Goal: Task Accomplishment & Management: Complete application form

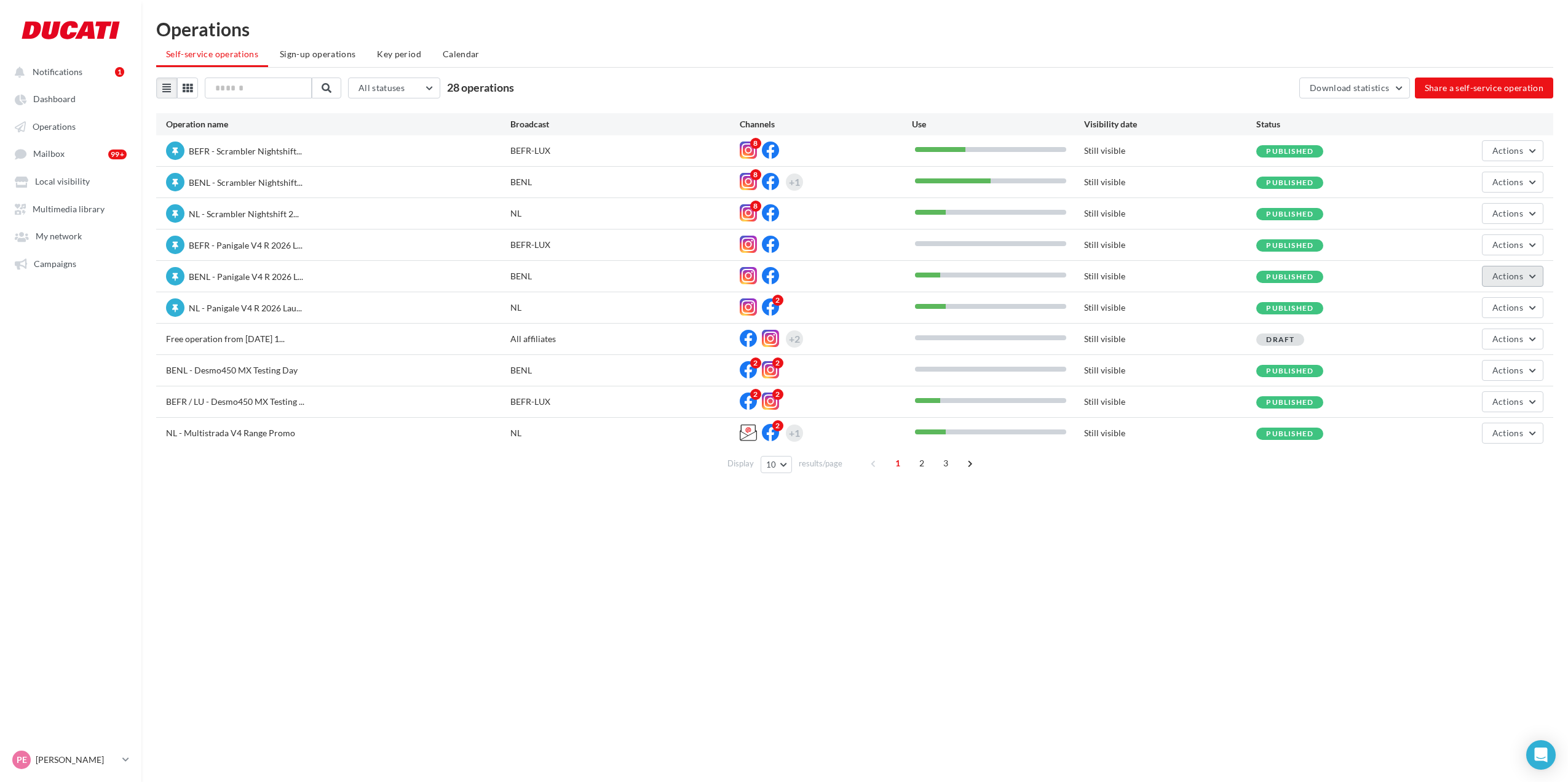
click at [1526, 278] on button "Actions" at bounding box center [1512, 276] width 62 height 21
click at [1478, 403] on button "Remove highlighting" at bounding box center [1482, 401] width 123 height 32
click at [1496, 283] on button "Actions" at bounding box center [1512, 276] width 62 height 21
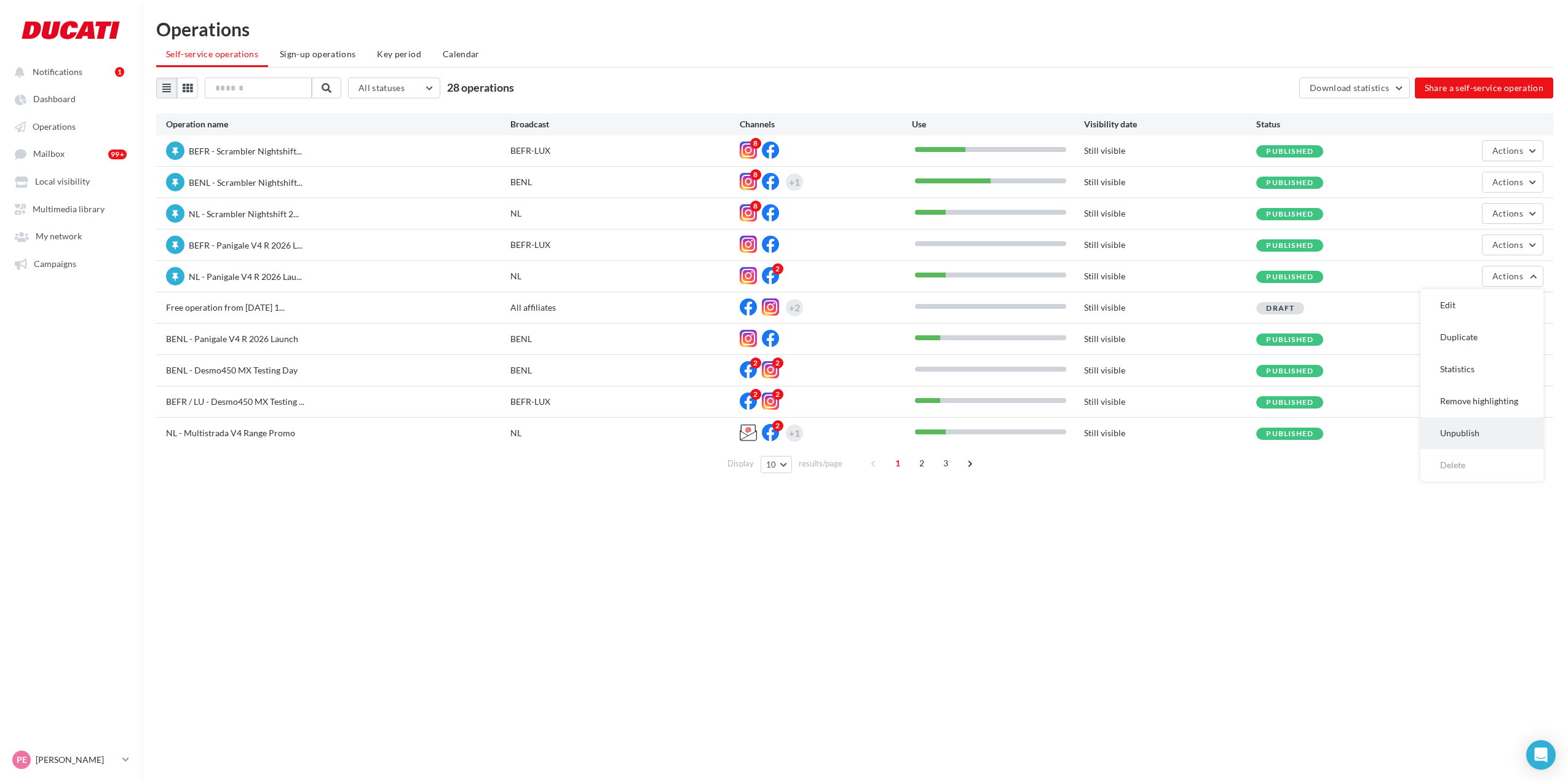
click at [1487, 422] on button "Unpublish" at bounding box center [1482, 433] width 123 height 32
click at [1509, 243] on span "Actions" at bounding box center [1507, 245] width 30 height 11
click at [1476, 377] on button "Unpublish" at bounding box center [1482, 369] width 123 height 32
click at [1512, 241] on span "Actions" at bounding box center [1507, 245] width 30 height 11
click at [1465, 341] on button "Publish" at bounding box center [1482, 338] width 123 height 32
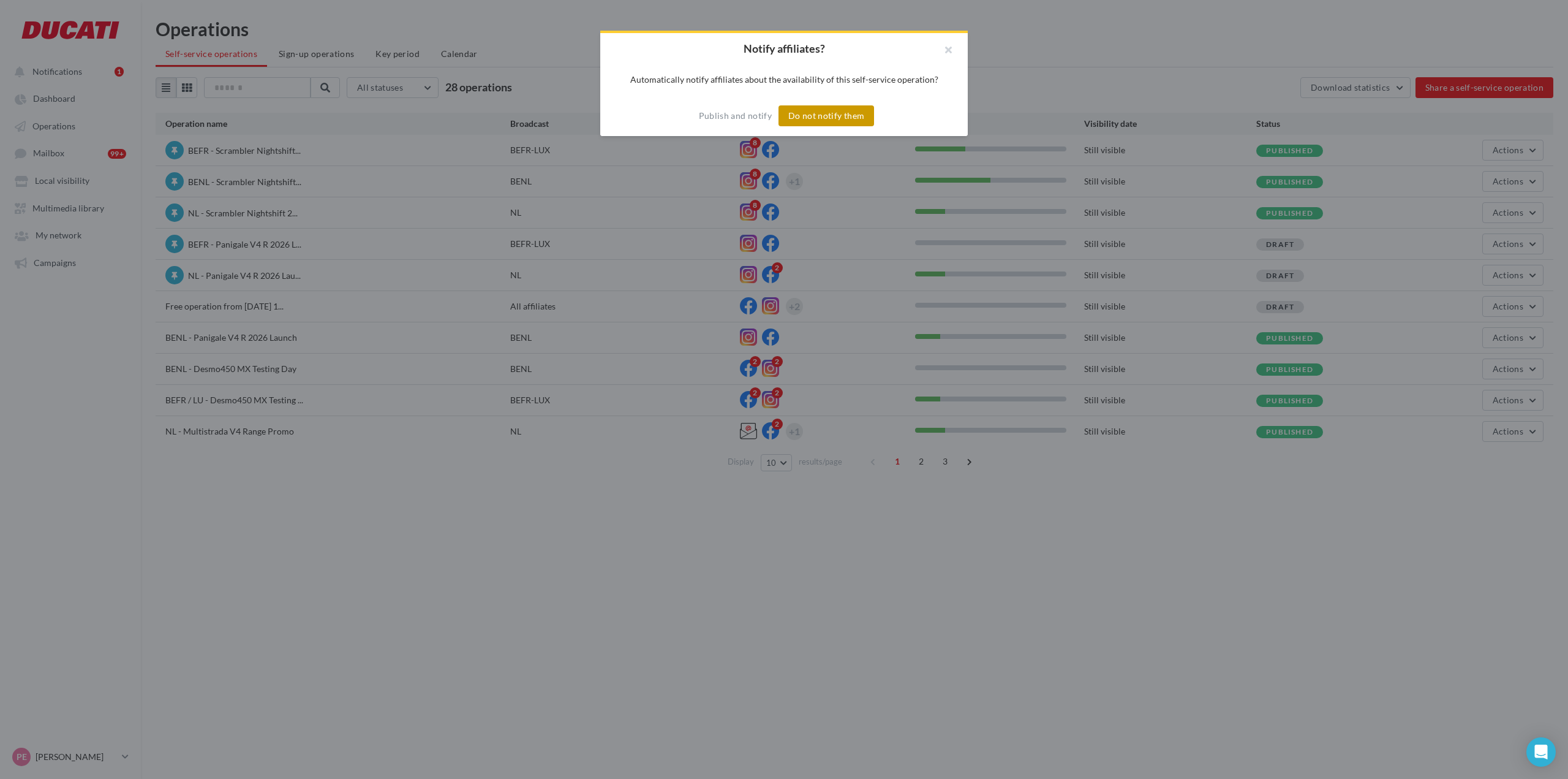
click at [818, 117] on button "Do not notify them" at bounding box center [827, 115] width 96 height 21
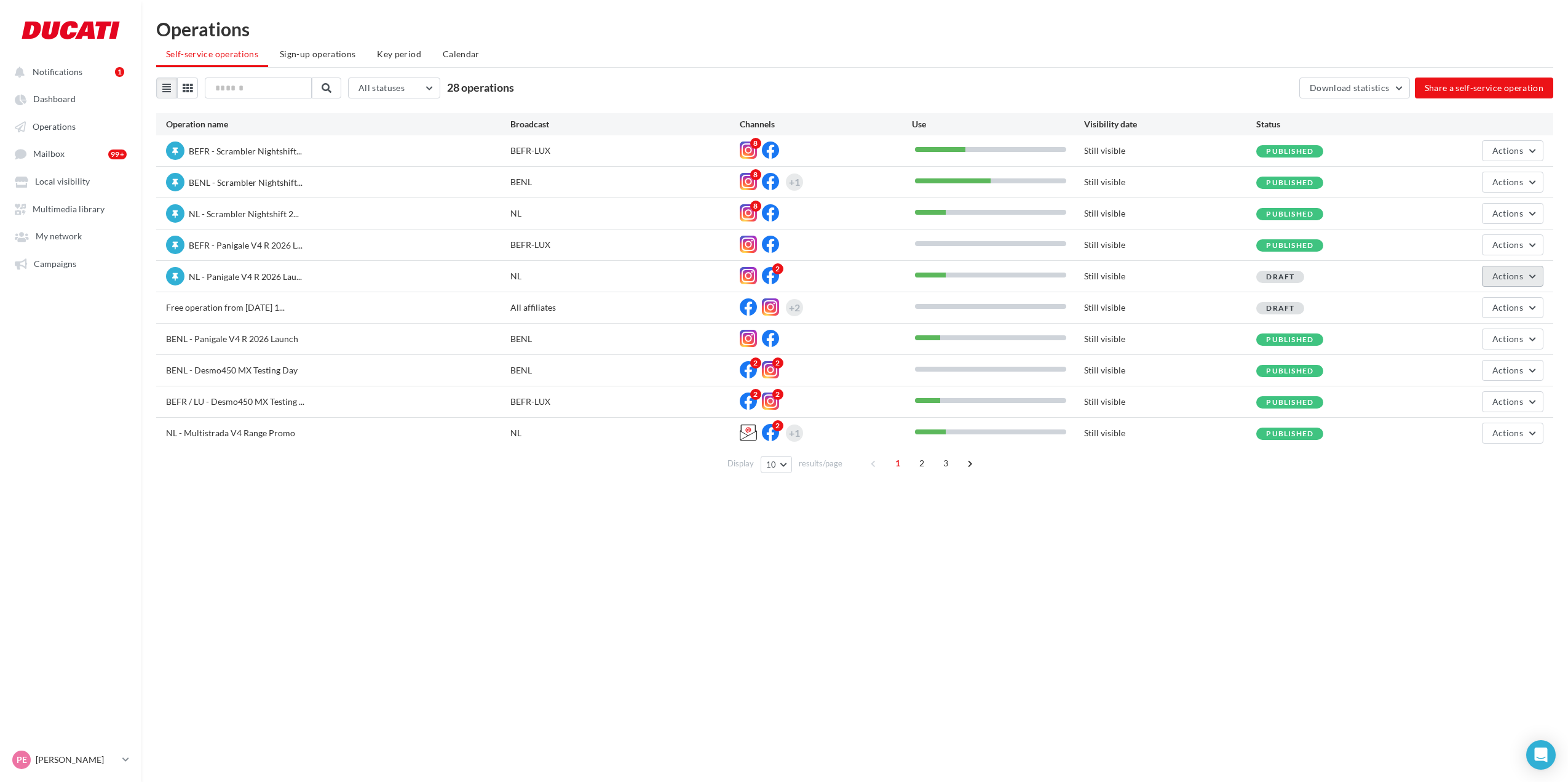
click at [1495, 272] on span "Actions" at bounding box center [1507, 276] width 30 height 11
click at [1322, 531] on div "Notifications 1 Dashboard Operations Mailbox 99+" at bounding box center [784, 411] width 1568 height 782
click at [1533, 274] on button "Actions" at bounding box center [1512, 276] width 62 height 21
click at [1522, 401] on button "Remove highlighting" at bounding box center [1482, 401] width 123 height 32
click at [1543, 266] on div "Free operation from [DATE] 1... All affiliates +2 Still visible Draft Actions" at bounding box center [854, 276] width 1397 height 30
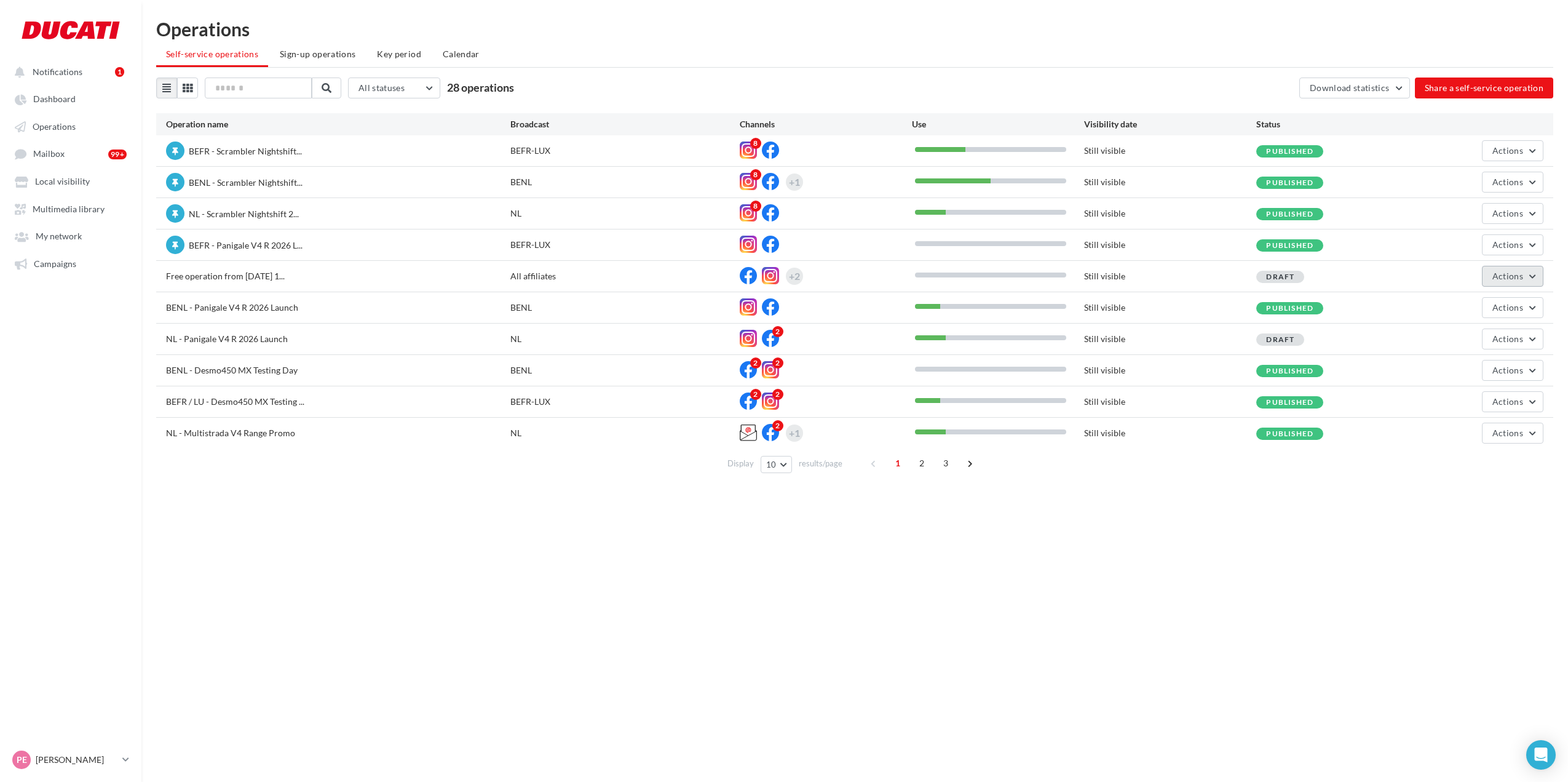
click at [1540, 271] on button "Actions" at bounding box center [1512, 276] width 62 height 21
click at [1481, 392] on button "Delete" at bounding box center [1482, 401] width 123 height 32
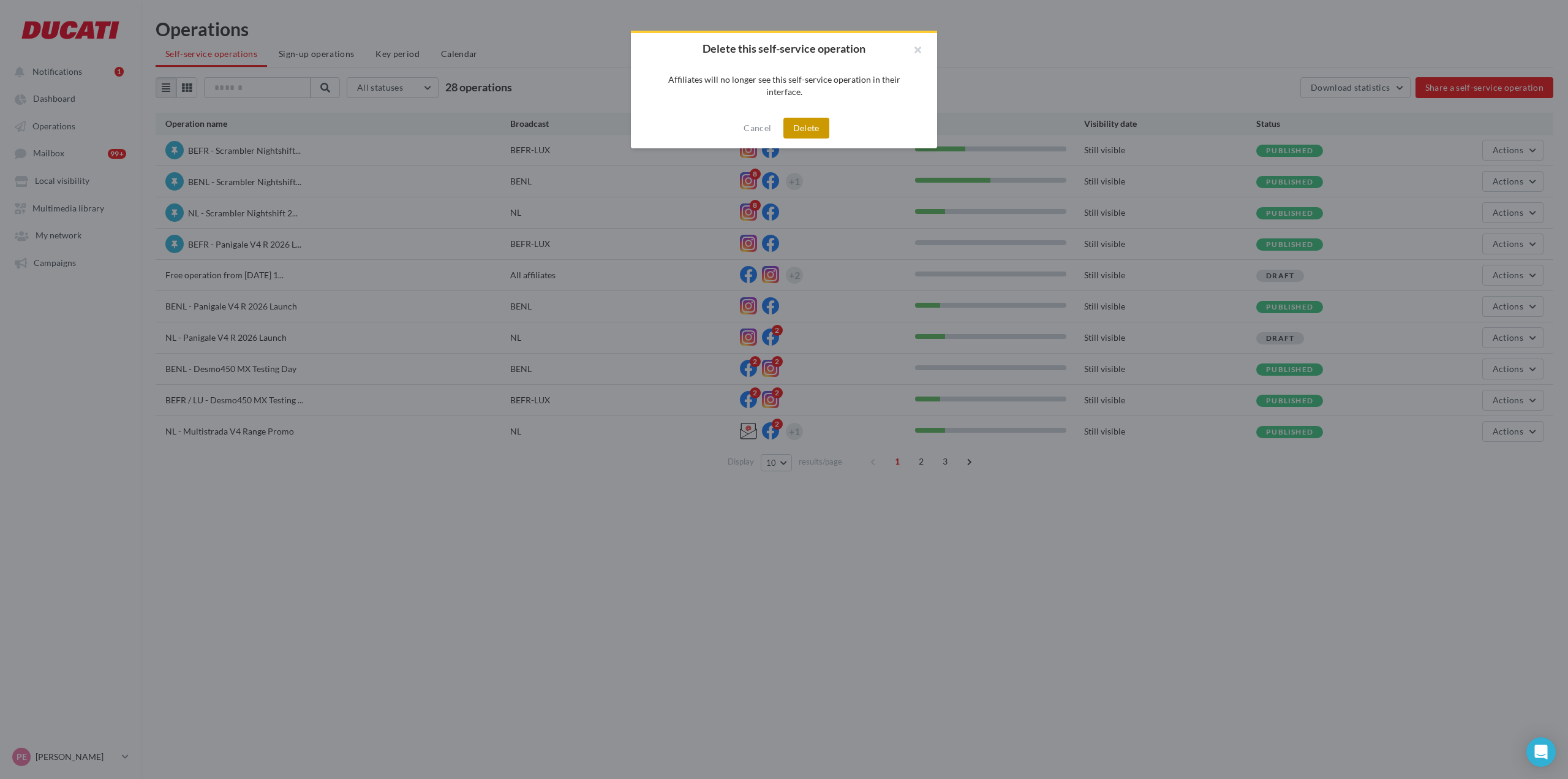
click at [794, 119] on button "Delete" at bounding box center [806, 127] width 46 height 21
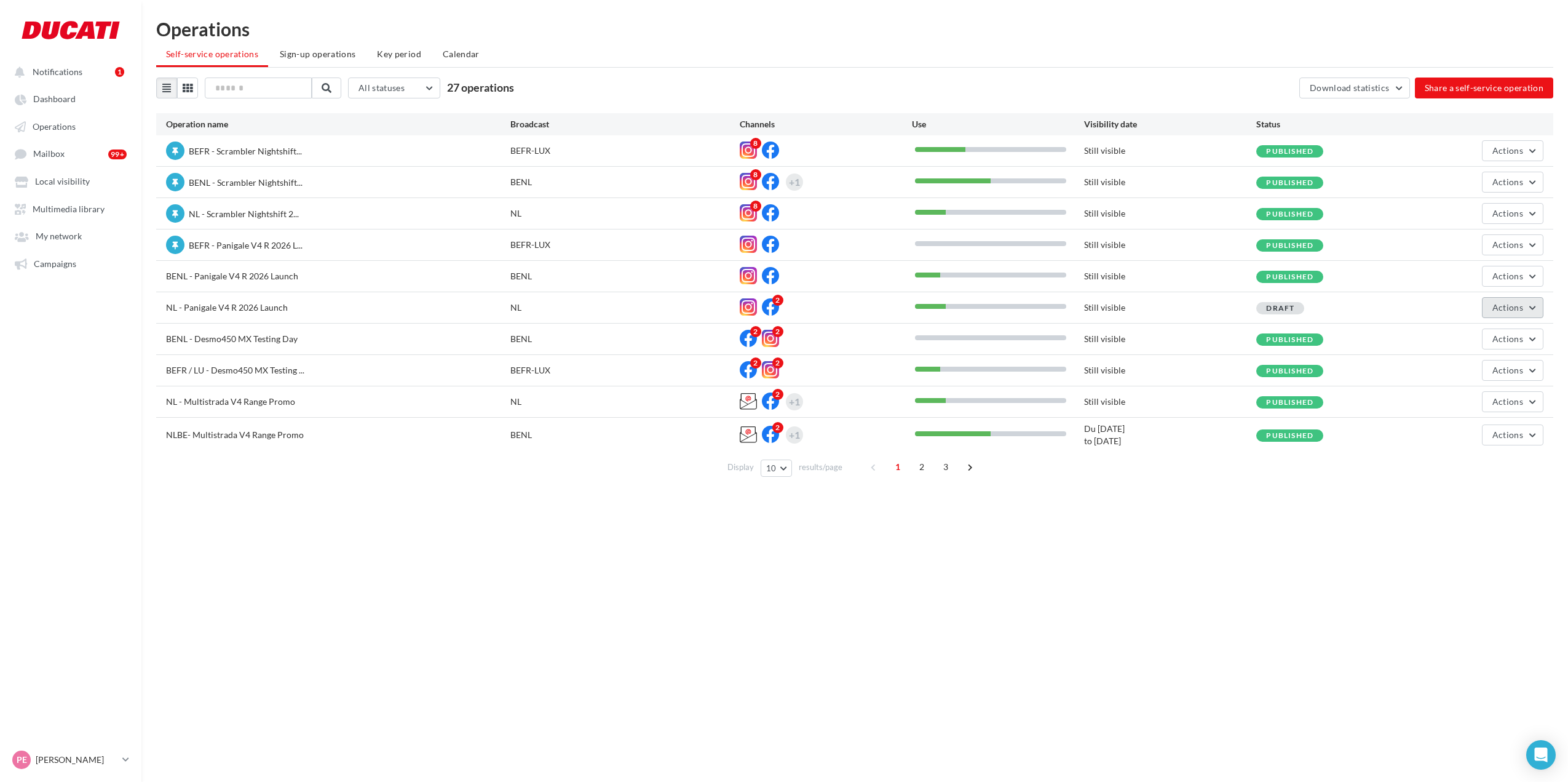
click at [1519, 316] on button "Actions" at bounding box center [1512, 307] width 62 height 21
click at [289, 340] on span "BENL - Desmo450 MX Testing Day" at bounding box center [232, 338] width 132 height 11
click at [282, 308] on span "NL - Panigale V4 R 2026 Launch" at bounding box center [227, 307] width 122 height 11
click at [1486, 305] on button "Actions" at bounding box center [1512, 307] width 62 height 21
click at [1487, 327] on button "Edit" at bounding box center [1482, 336] width 123 height 32
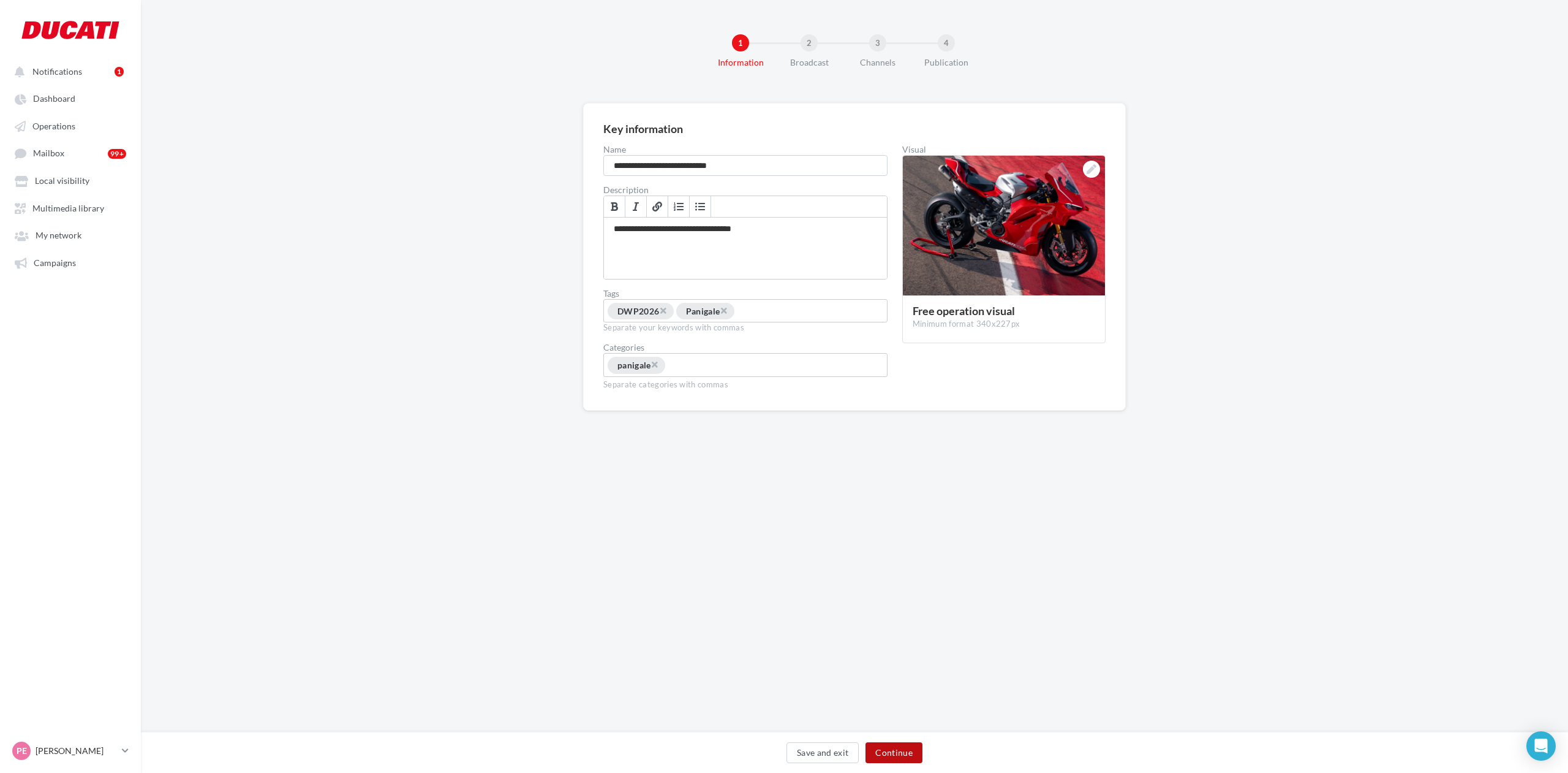
click at [918, 745] on button "Continue" at bounding box center [894, 751] width 57 height 21
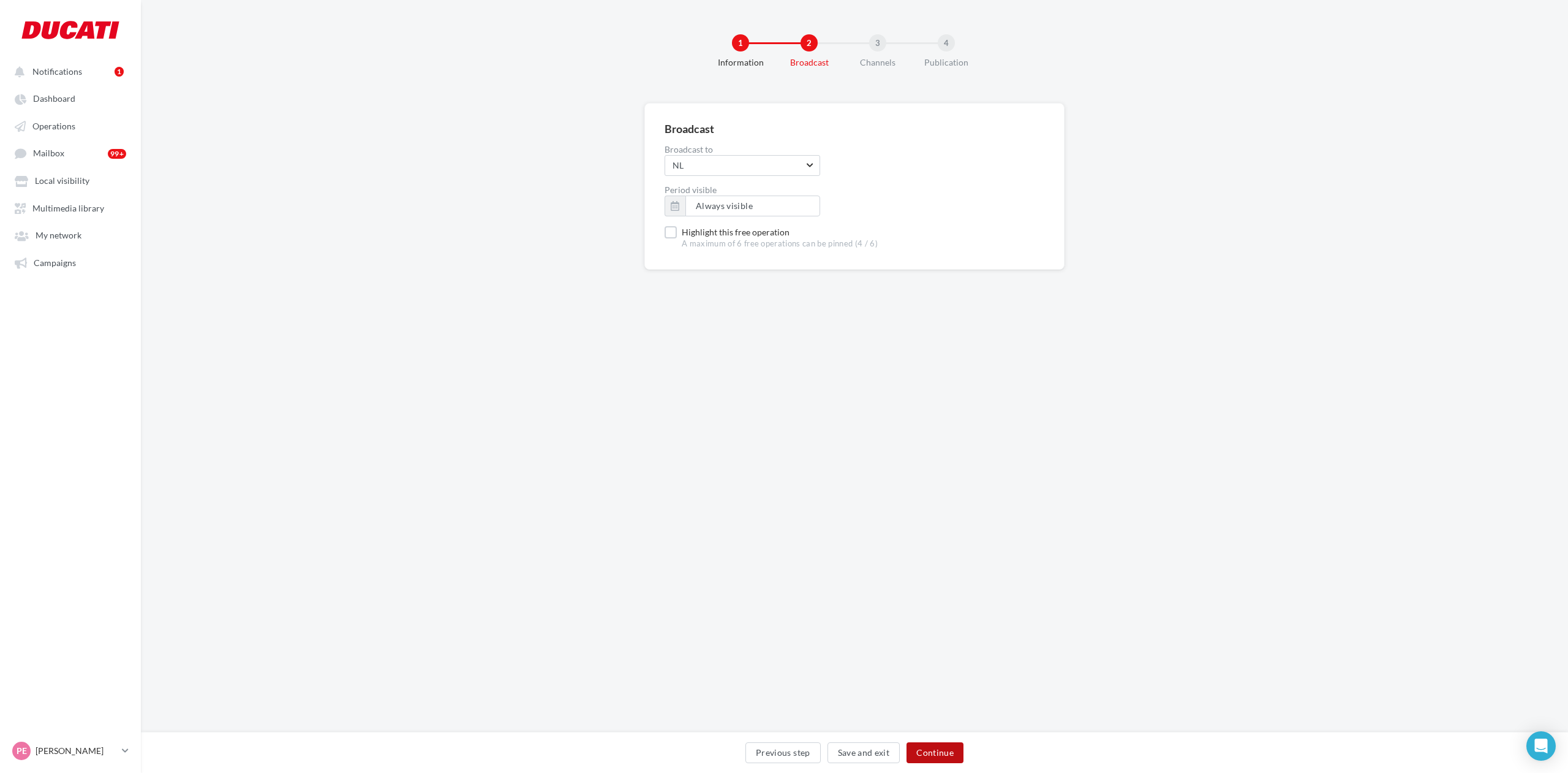
click at [925, 749] on button "Continue" at bounding box center [935, 751] width 57 height 21
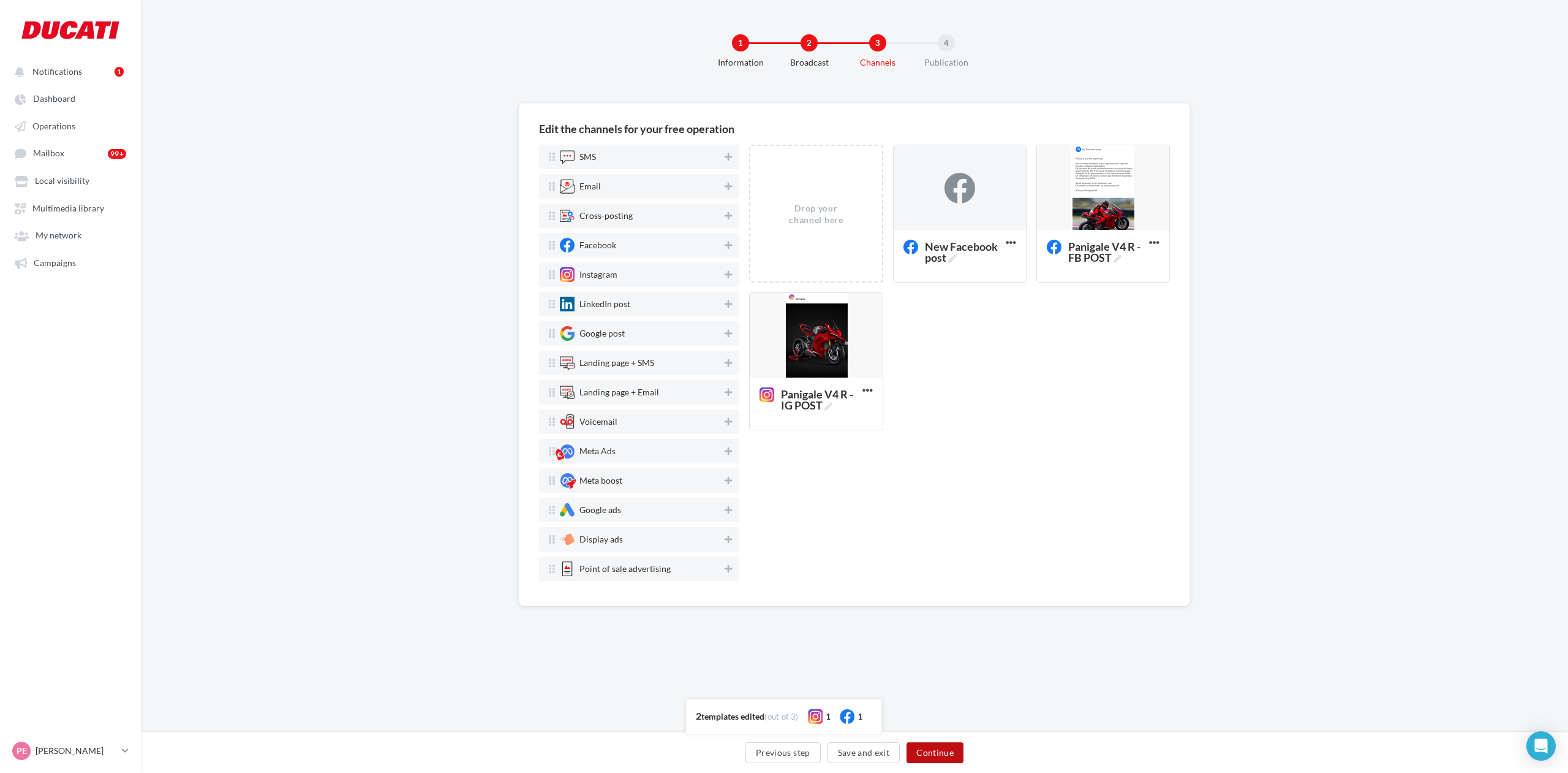
click at [936, 750] on button "Continue" at bounding box center [935, 751] width 57 height 21
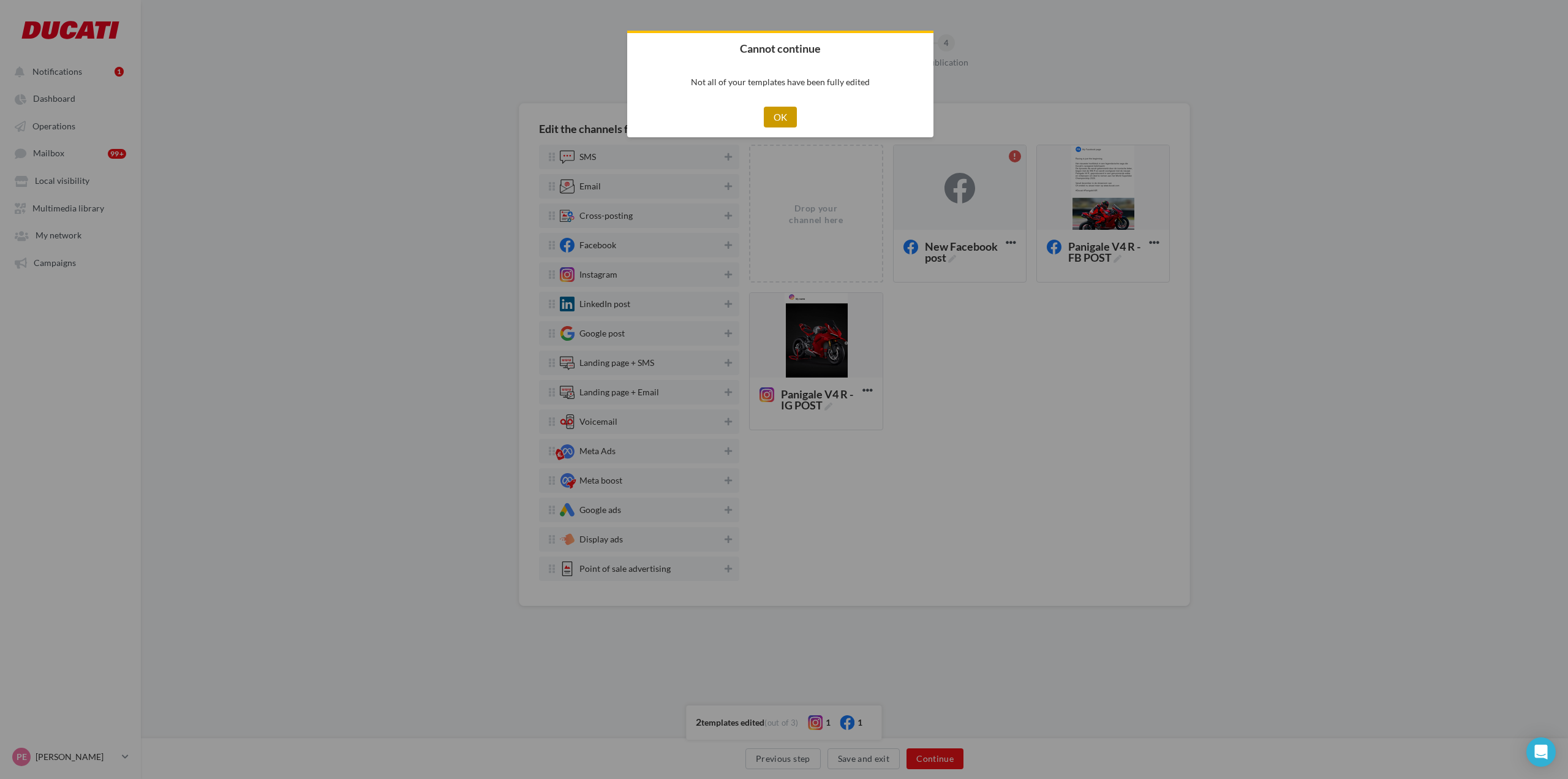
click at [783, 111] on button "OK" at bounding box center [781, 116] width 33 height 21
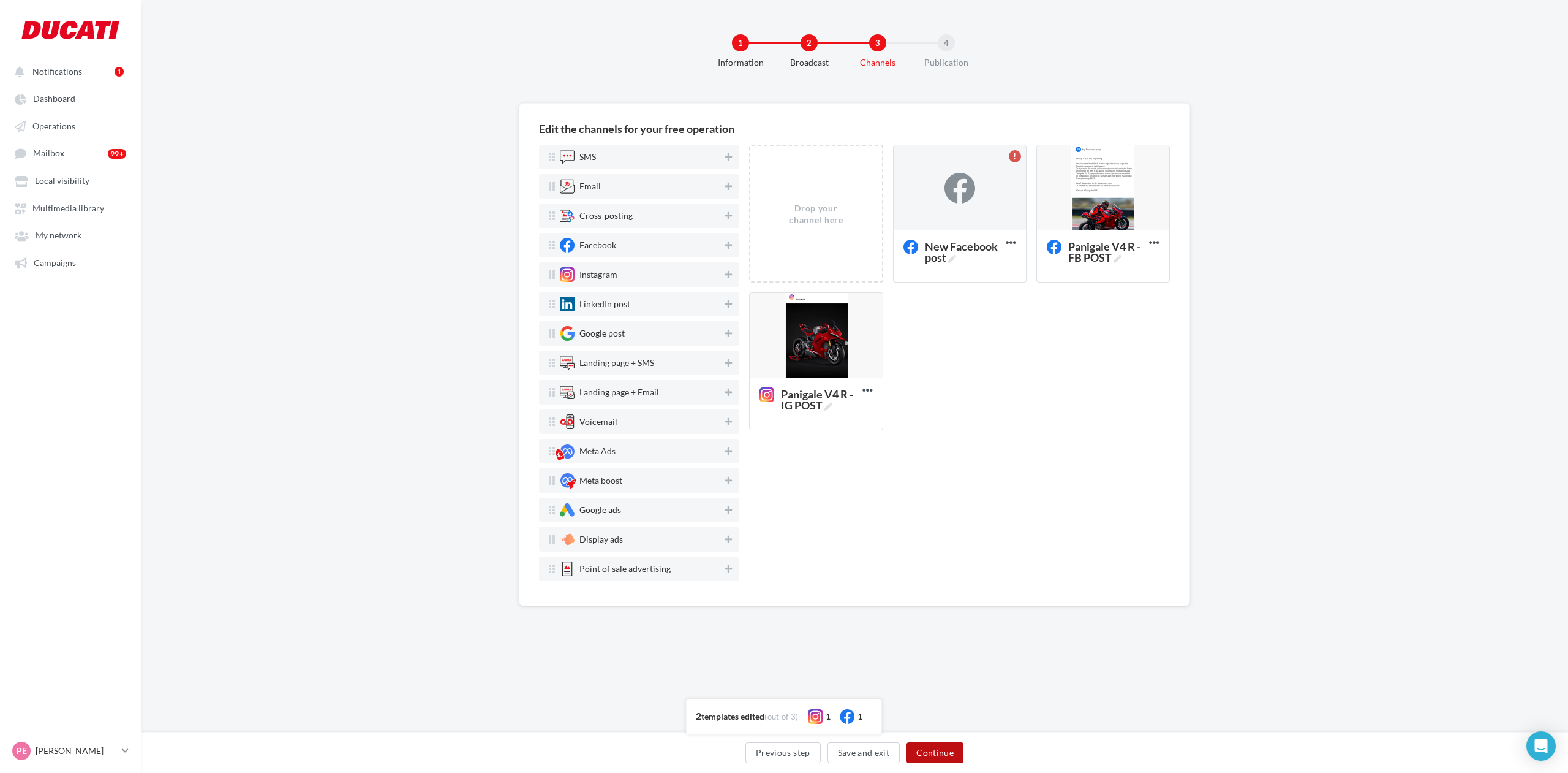
click at [926, 754] on button "Continue" at bounding box center [935, 751] width 57 height 21
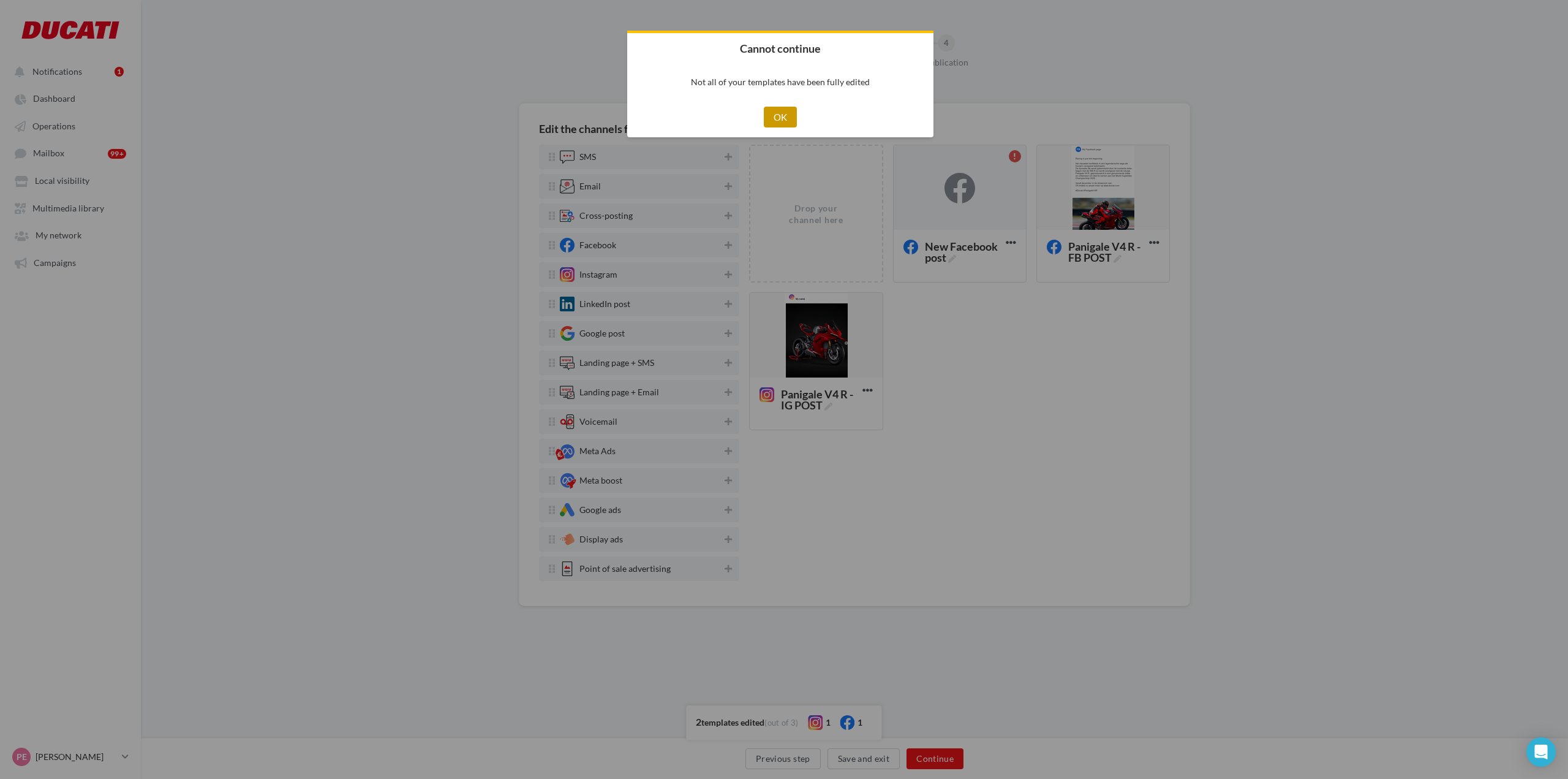
click at [782, 127] on button "OK" at bounding box center [781, 116] width 33 height 21
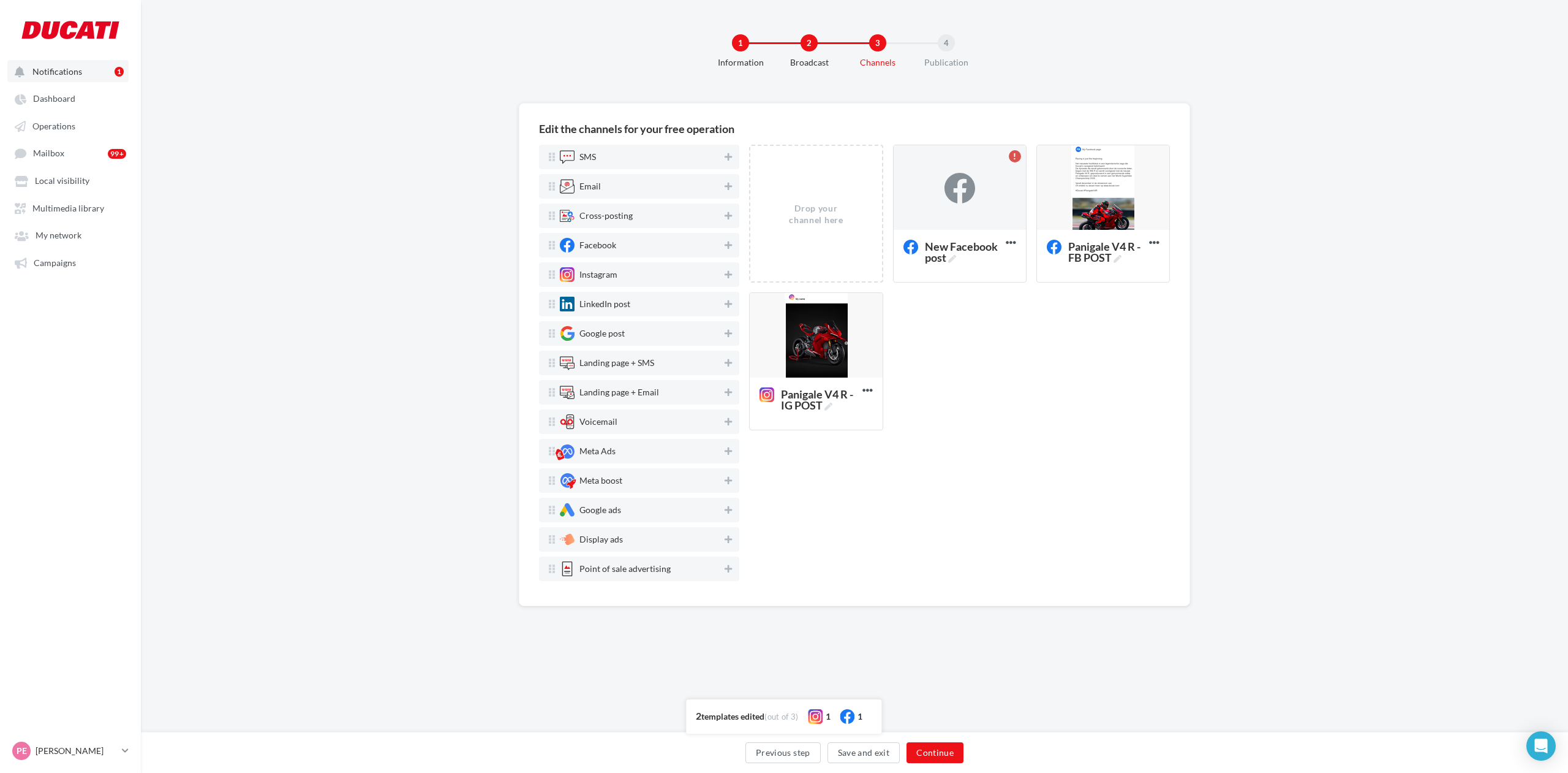
click at [57, 76] on span "Notifications" at bounding box center [57, 71] width 50 height 11
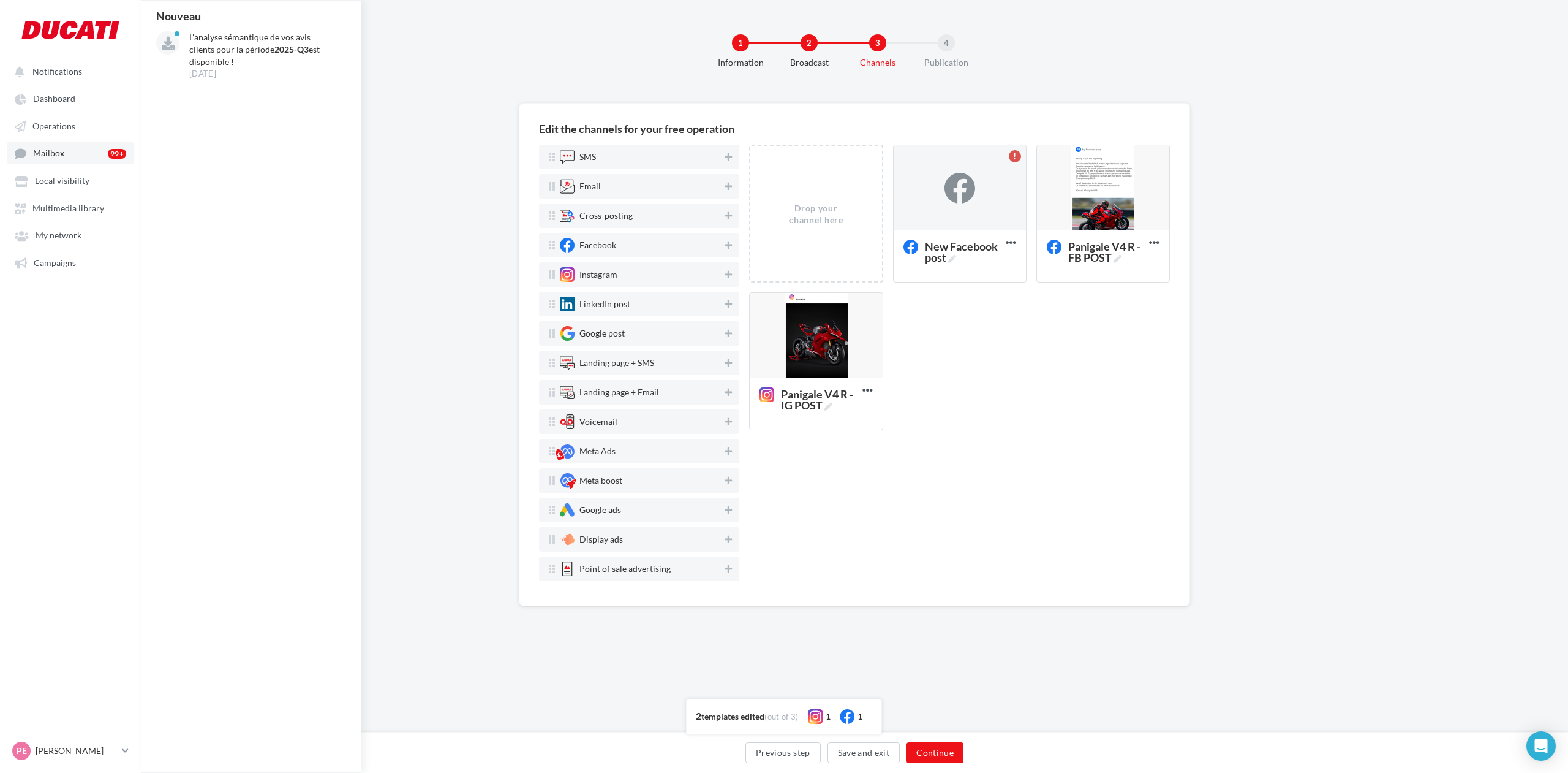
click at [55, 152] on span "Mailbox" at bounding box center [49, 154] width 31 height 11
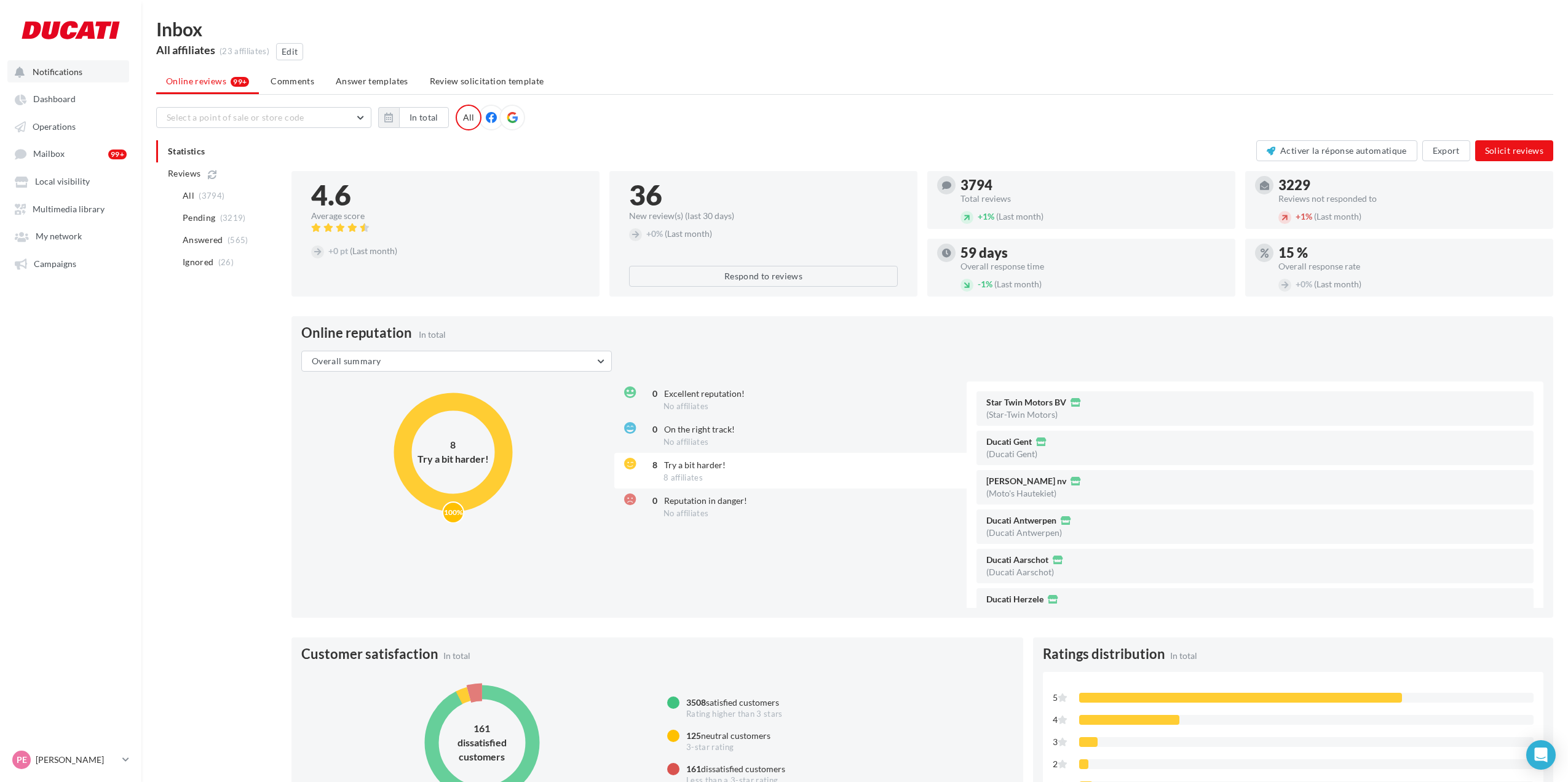
click at [62, 78] on button "Notifications" at bounding box center [69, 71] width 122 height 23
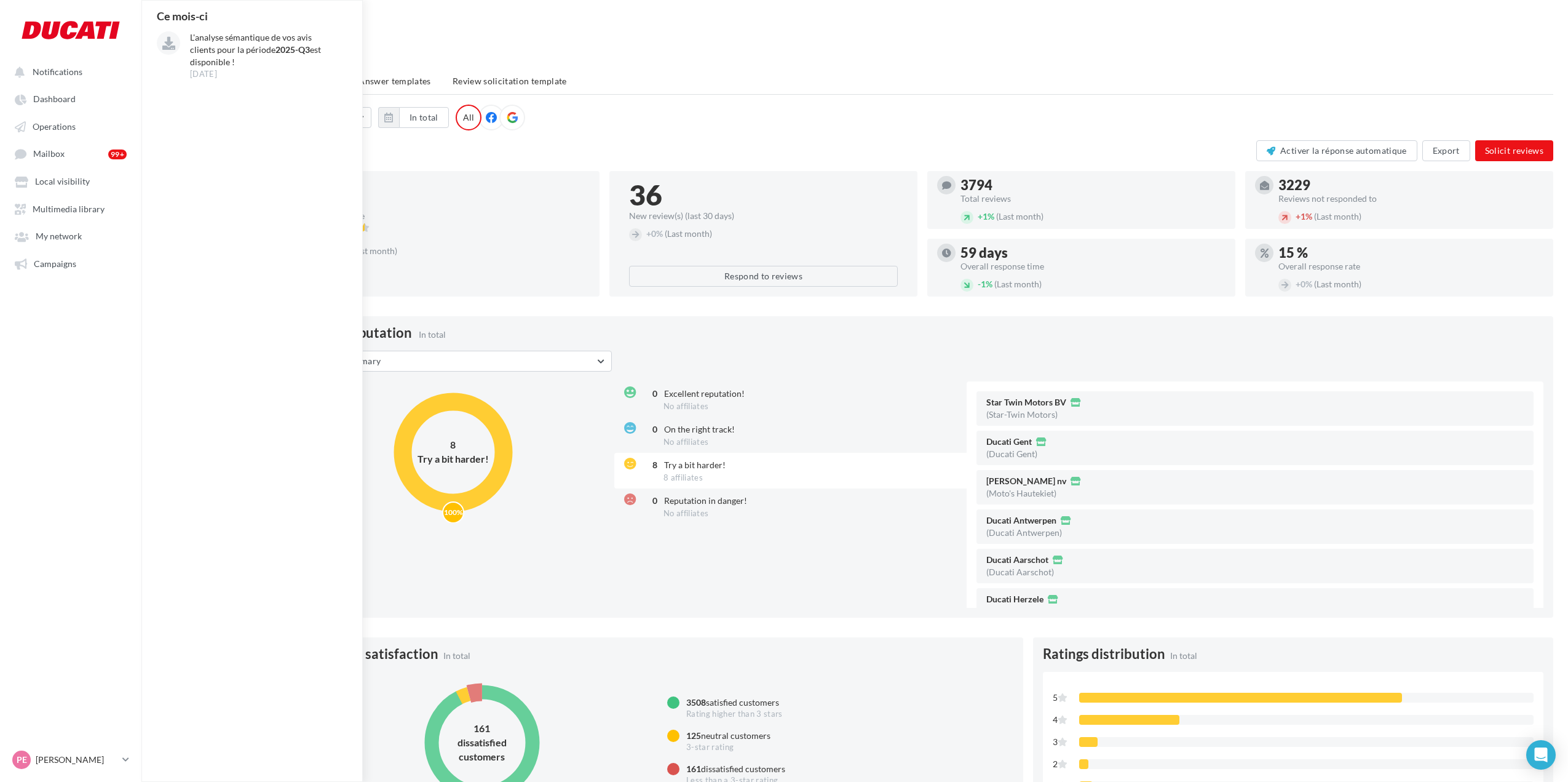
click at [63, 114] on ul "Notifications Ce mois-ci L'analyse sémantique de vos avis clients pour la pério…" at bounding box center [71, 167] width 140 height 224
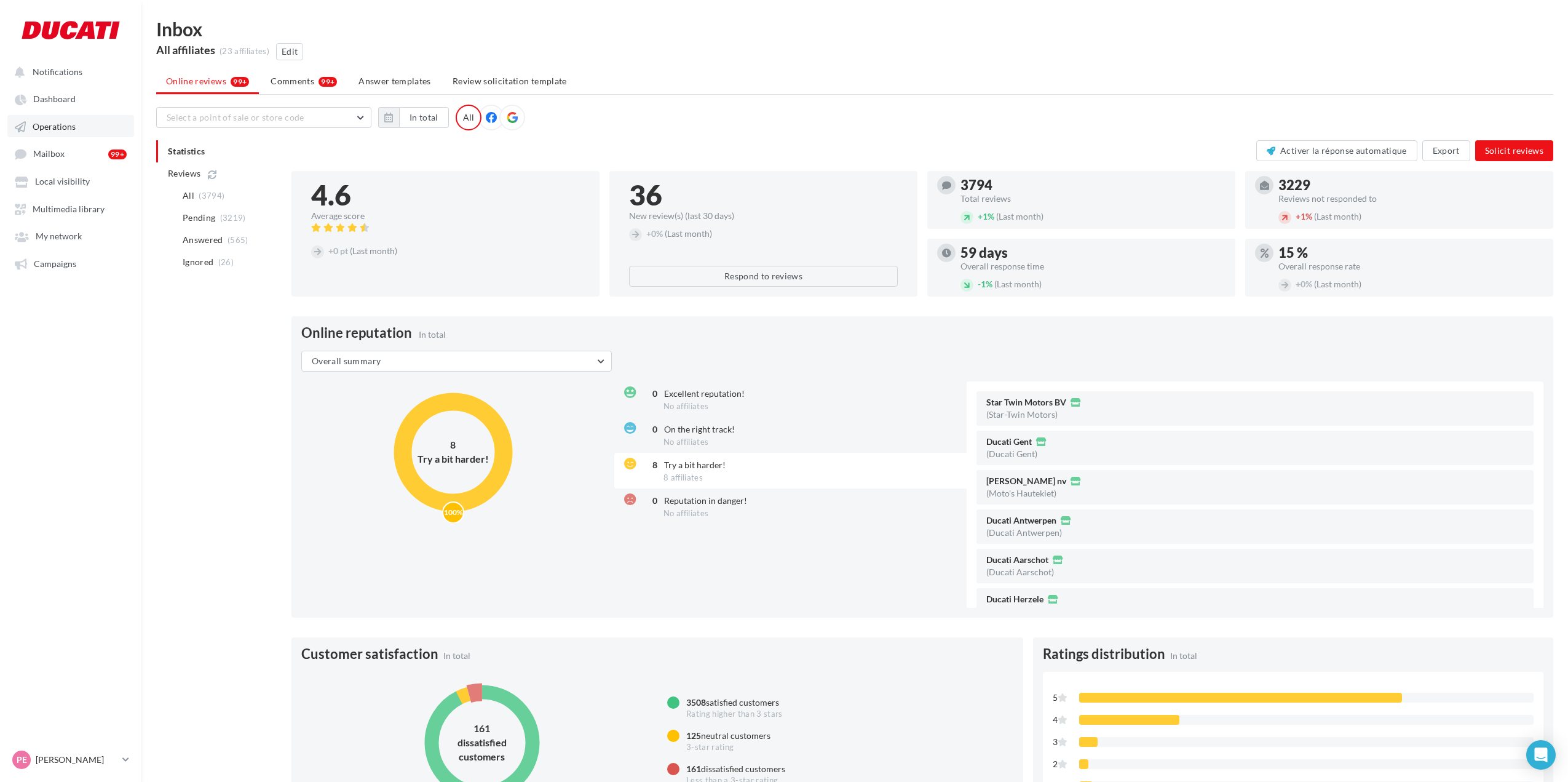
click at [59, 125] on span "Operations" at bounding box center [54, 126] width 43 height 11
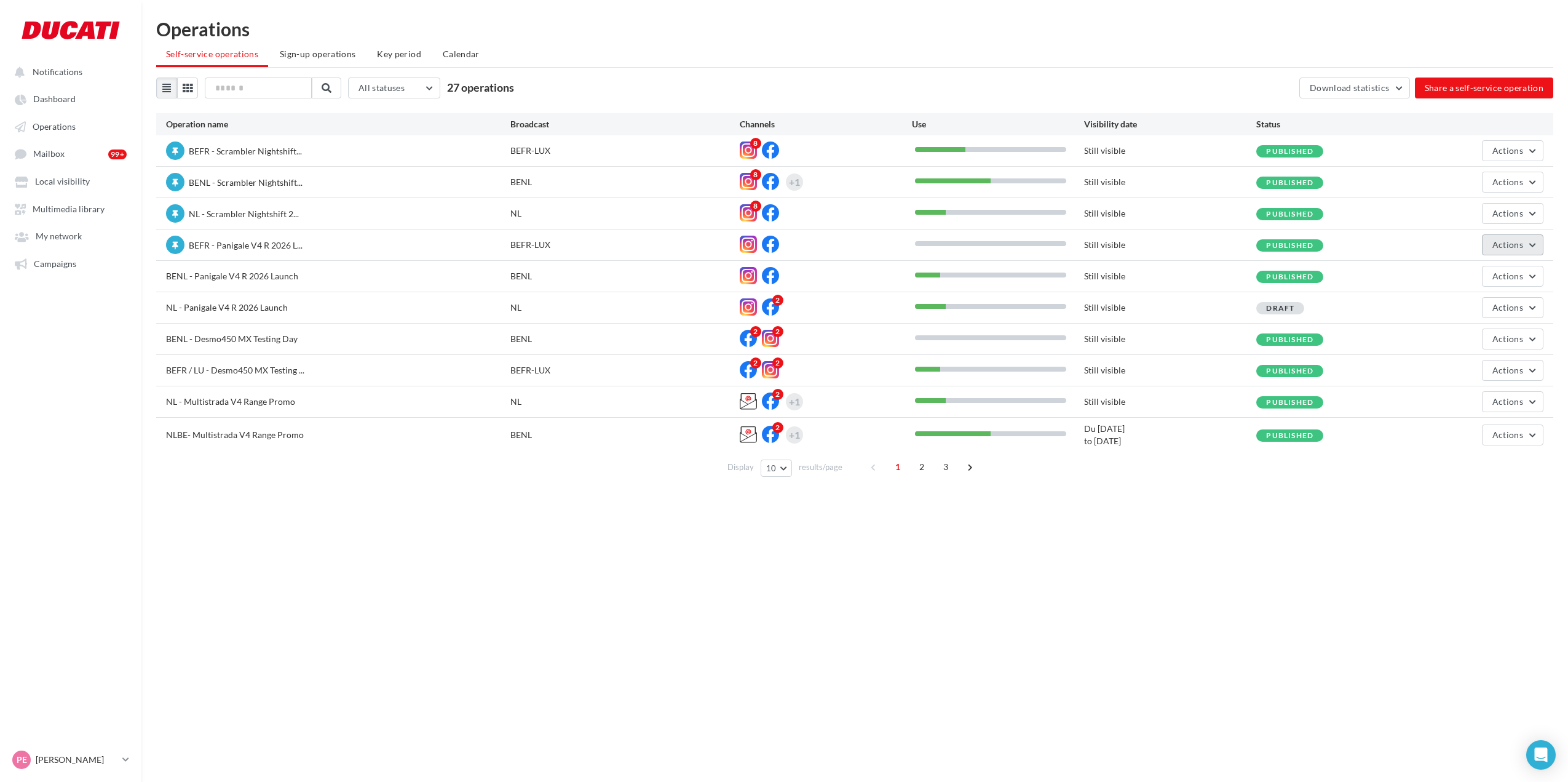
click at [1504, 246] on span "Actions" at bounding box center [1507, 245] width 30 height 11
click at [1496, 346] on button "Remove highlighting" at bounding box center [1482, 338] width 123 height 32
click at [235, 218] on span "NL - Scrambler Nightshift 2..." at bounding box center [243, 213] width 110 height 11
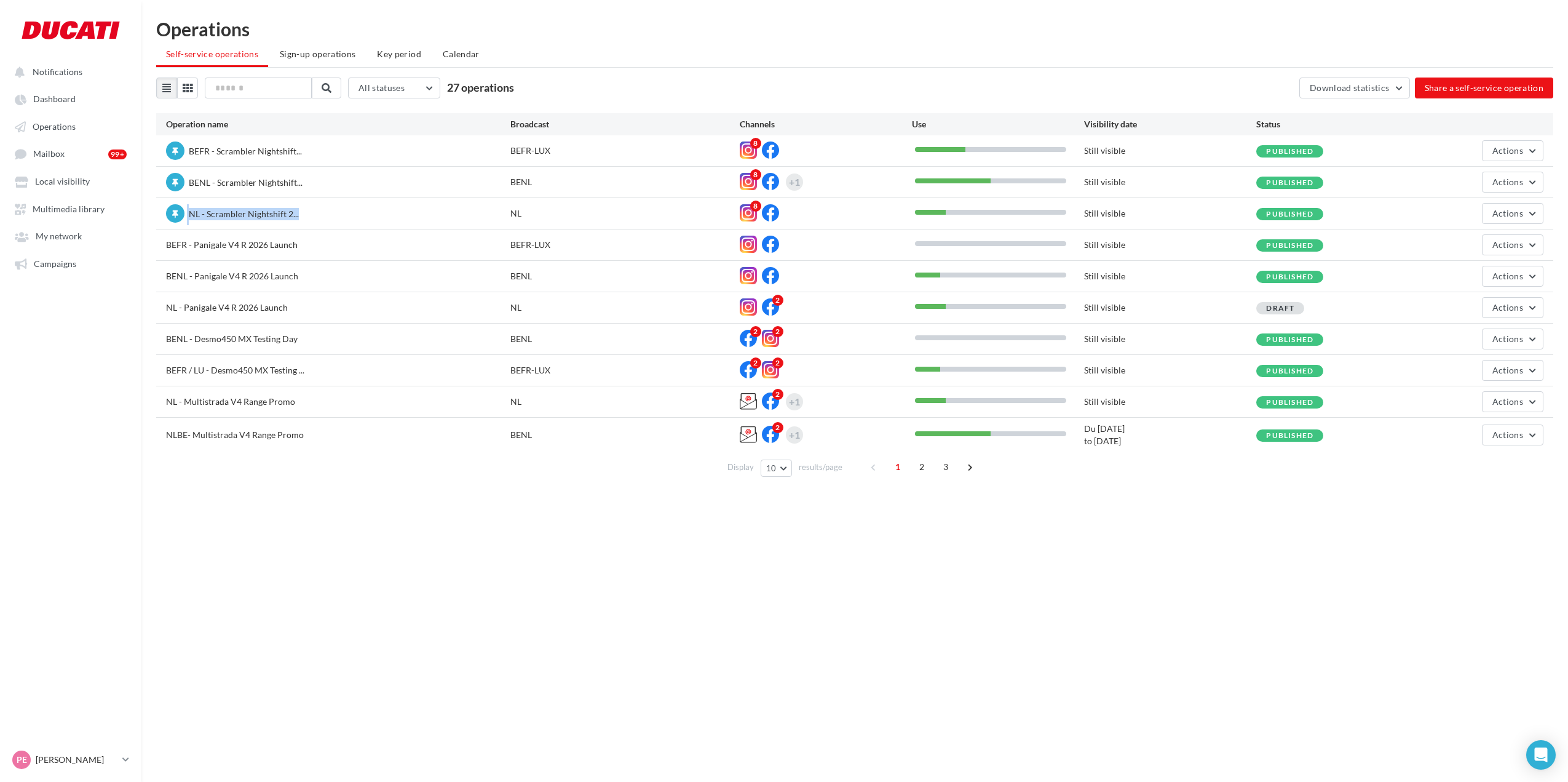
click at [235, 218] on span "NL - Scrambler Nightshift 2..." at bounding box center [243, 213] width 110 height 11
click at [233, 216] on span "NL - Scrambler Nightshift 2..." at bounding box center [243, 213] width 110 height 11
click at [230, 181] on span "BENL - Scrambler Nightshift..." at bounding box center [245, 182] width 114 height 11
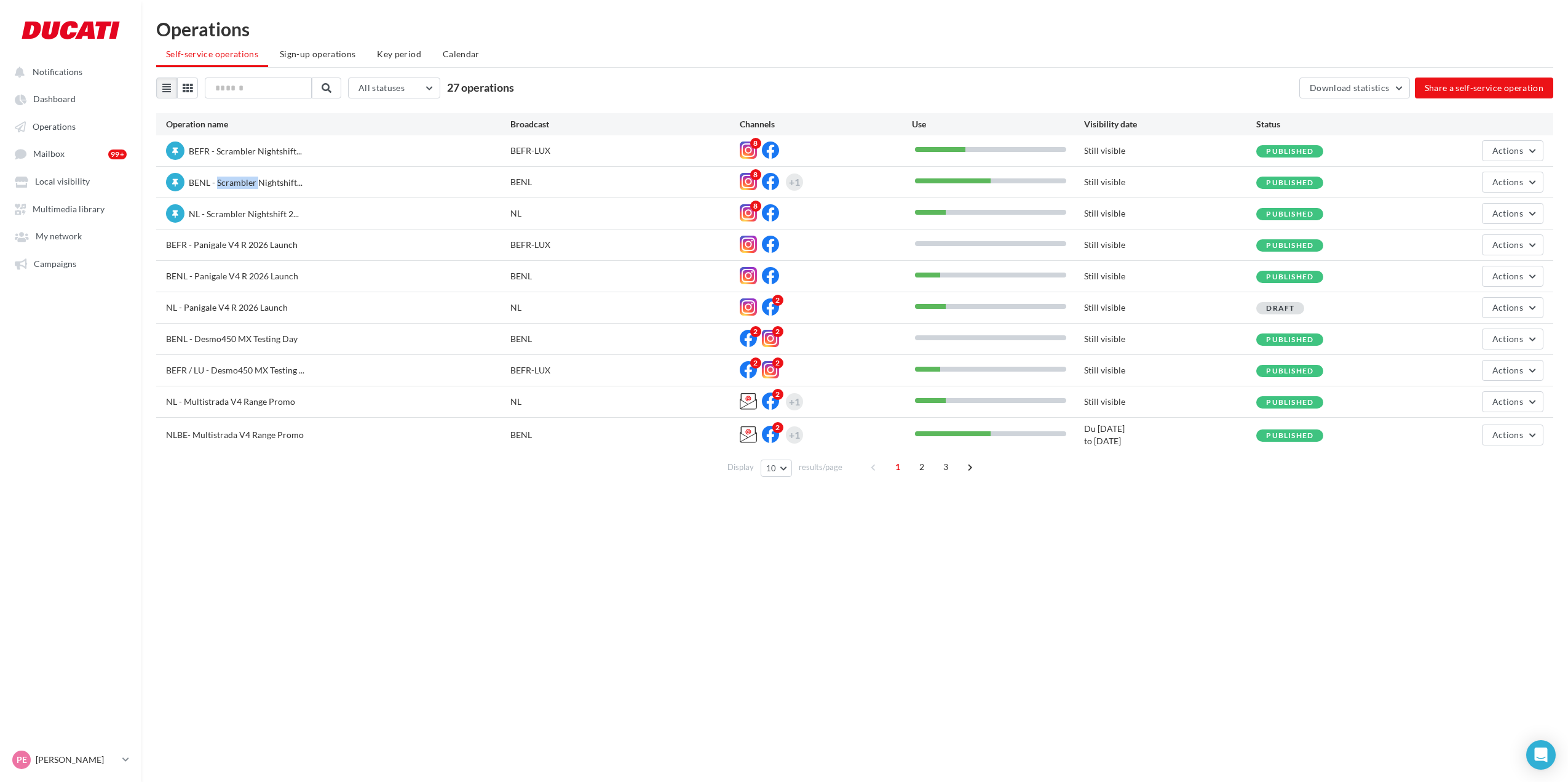
click at [230, 181] on span "BENL - Scrambler Nightshift..." at bounding box center [245, 182] width 114 height 11
click at [224, 145] on span "BEFR - Scrambler Nightshift..." at bounding box center [244, 150] width 113 height 11
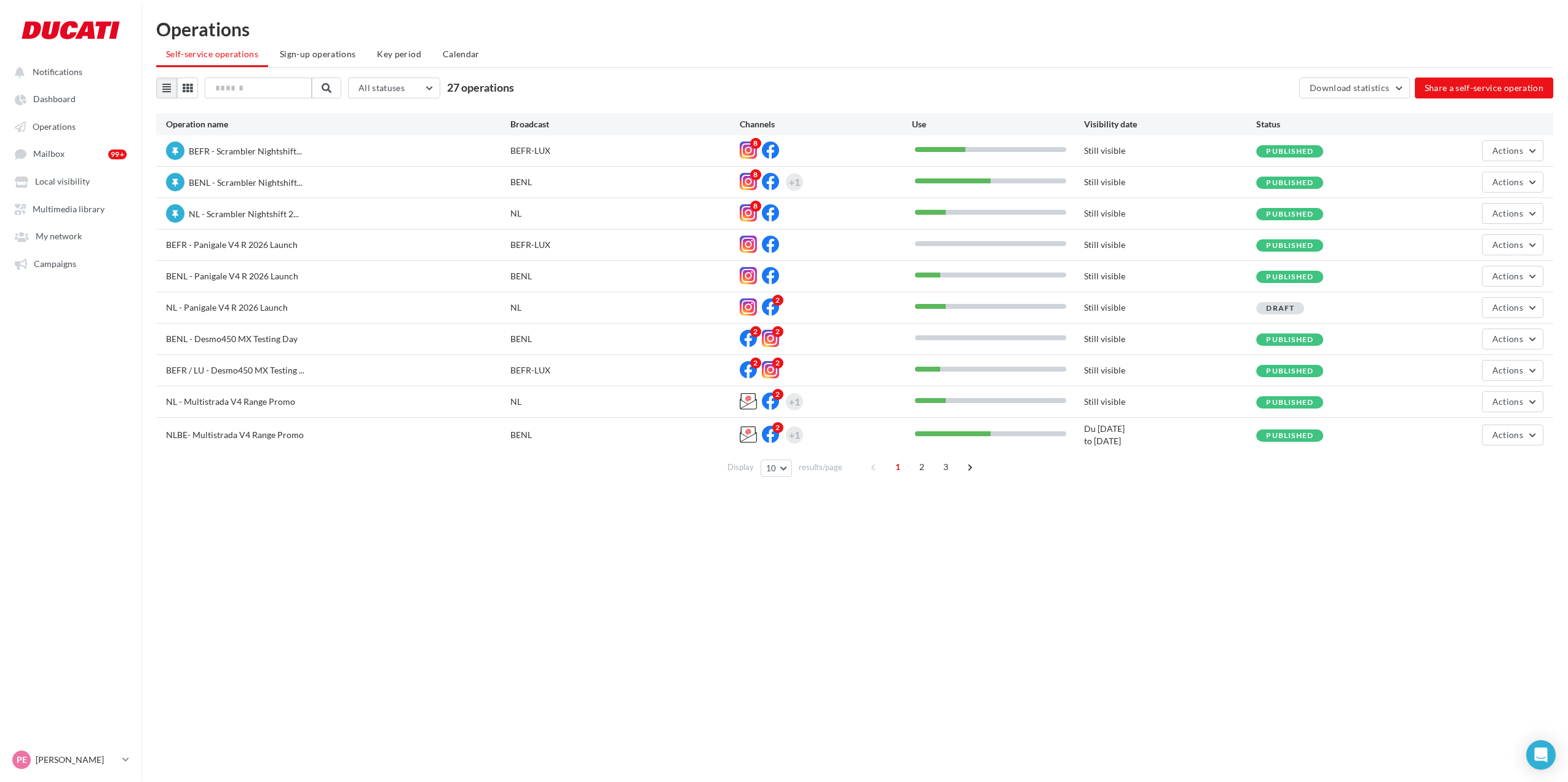
click at [225, 190] on div "BENL - Scrambler Nightshift..." at bounding box center [338, 183] width 345 height 21
click at [225, 180] on span "BENL - Scrambler Nightshift..." at bounding box center [245, 182] width 114 height 11
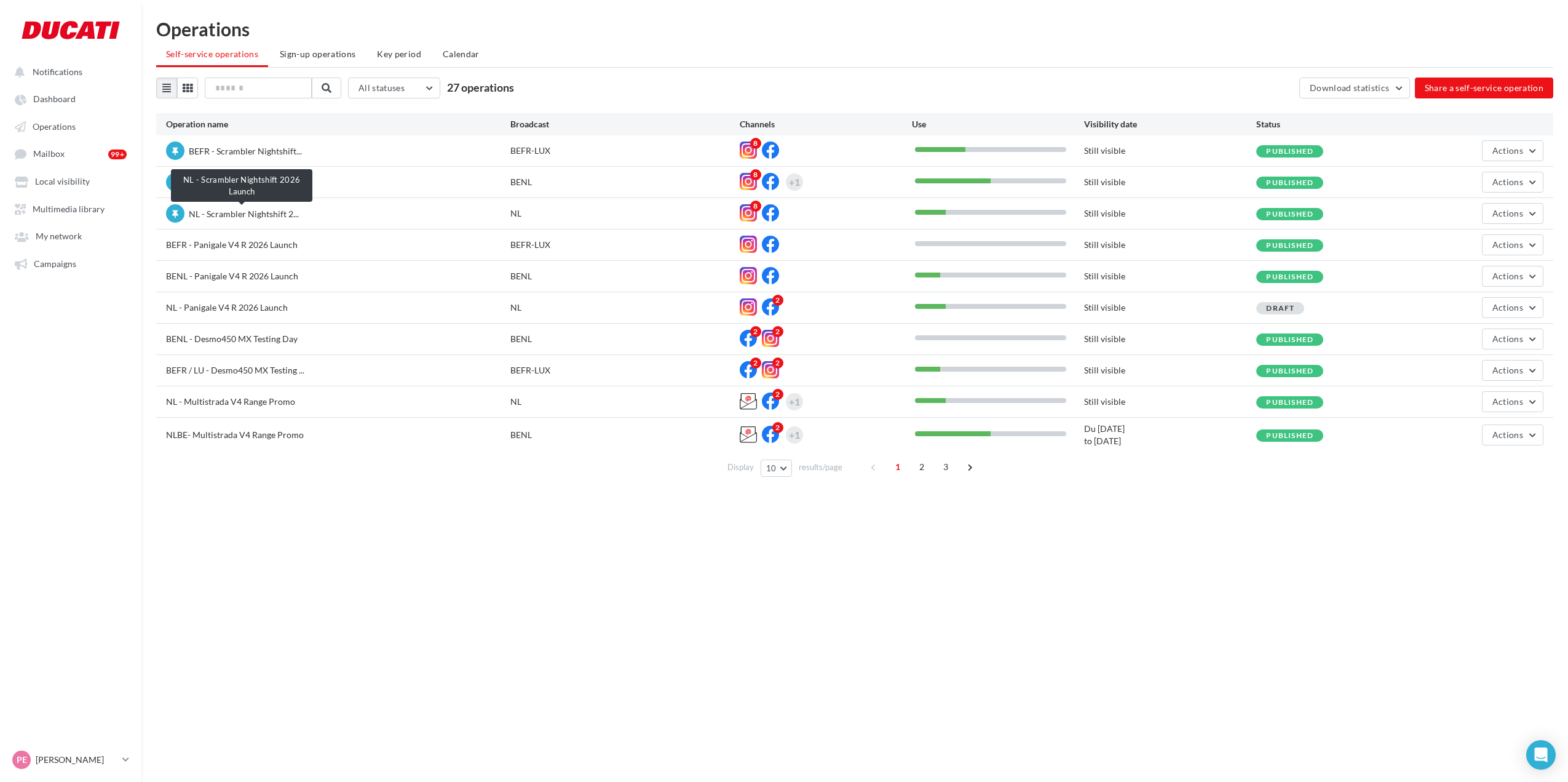
click at [228, 220] on div "NL - Scrambler Nightshift 2..." at bounding box center [338, 214] width 345 height 21
click at [225, 212] on span "NL - Scrambler Nightshift 2..." at bounding box center [243, 213] width 110 height 11
click at [341, 689] on div "Notifications Dashboard Operations Mailbox" at bounding box center [784, 411] width 1568 height 782
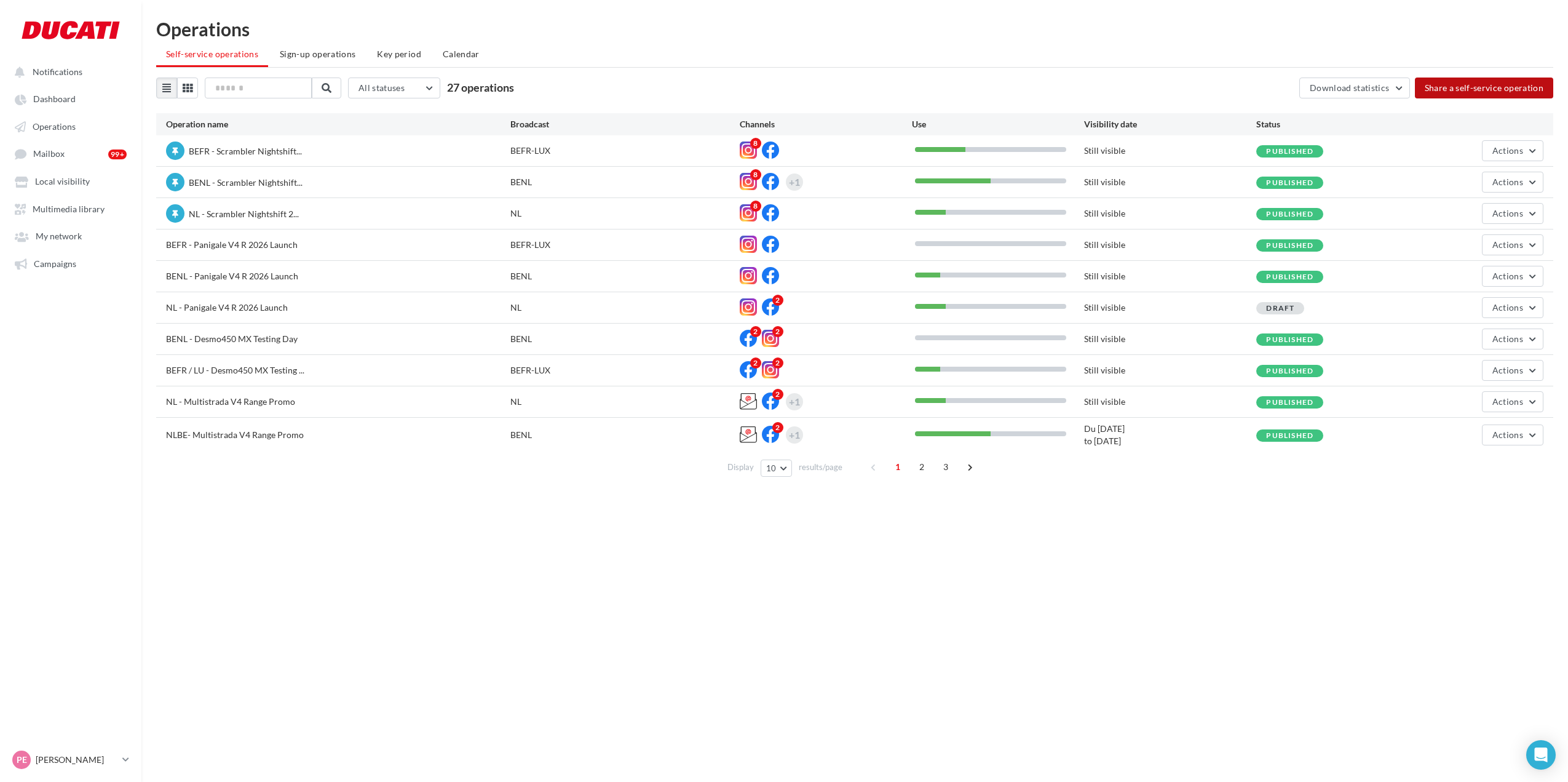
click at [1467, 85] on button "Share a self-service operation" at bounding box center [1485, 87] width 139 height 21
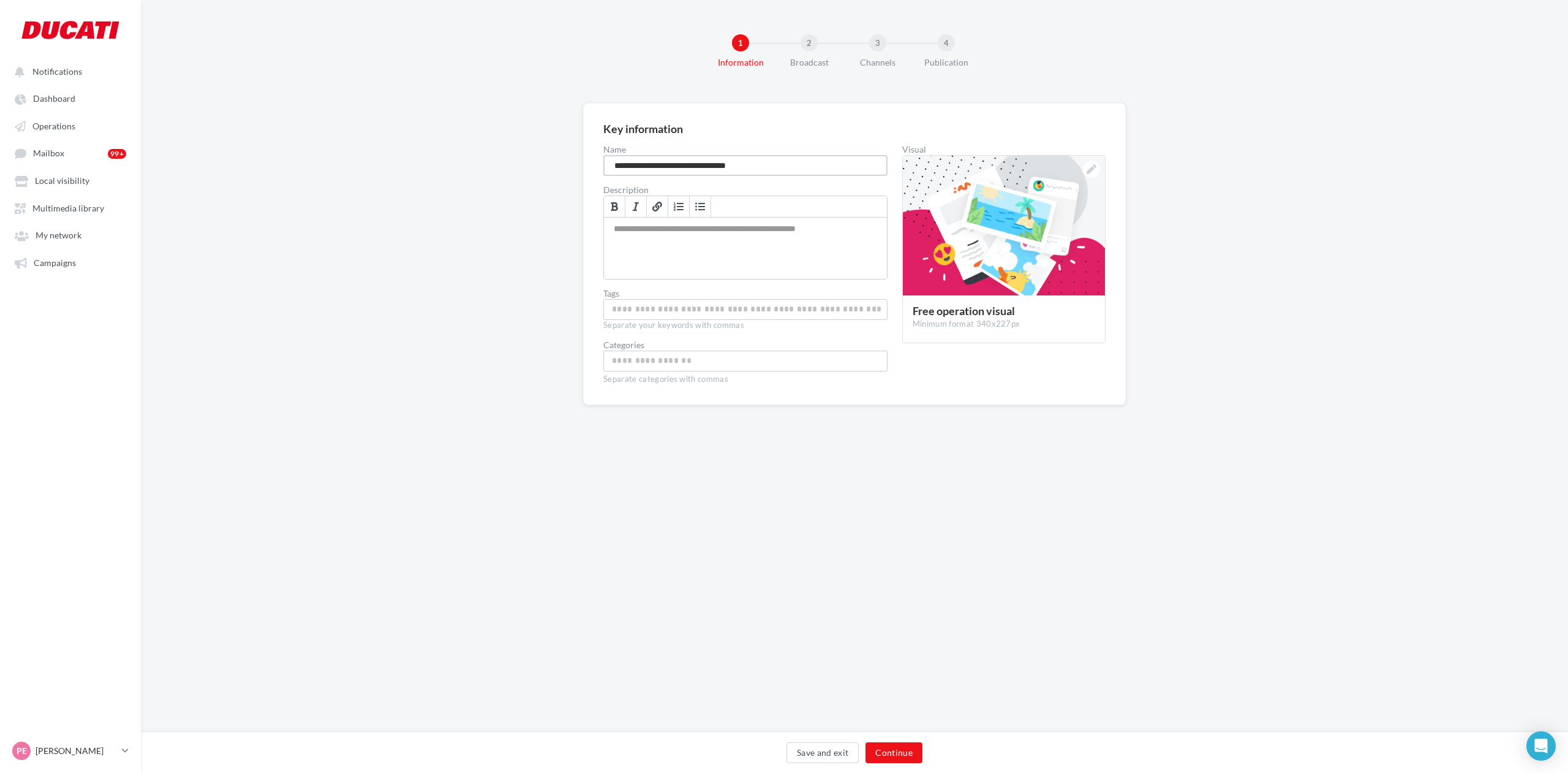
click at [758, 159] on input "**********" at bounding box center [745, 164] width 285 height 21
click at [758, 163] on input "**********" at bounding box center [745, 164] width 285 height 21
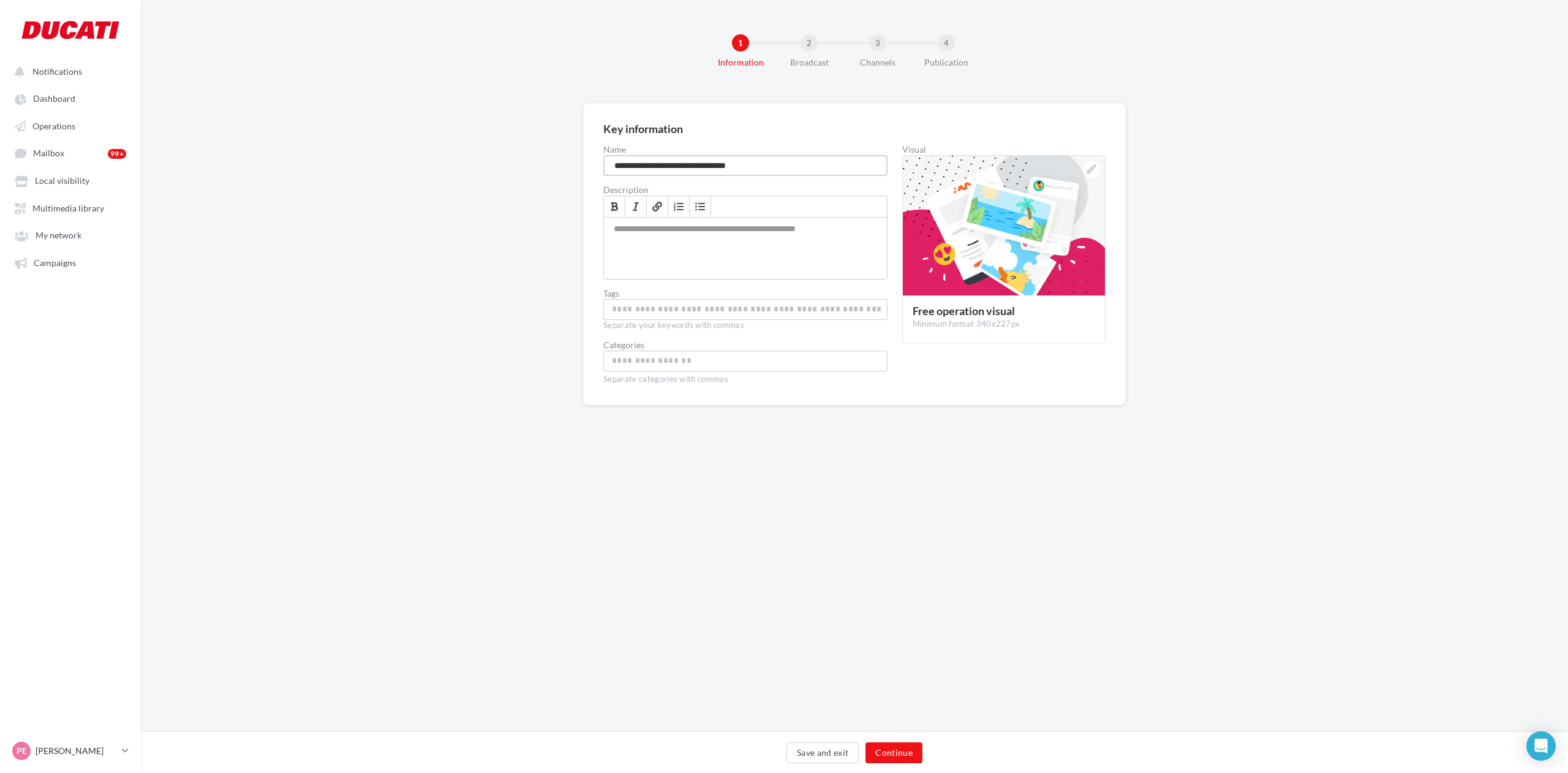
click at [758, 163] on input "**********" at bounding box center [745, 164] width 285 height 21
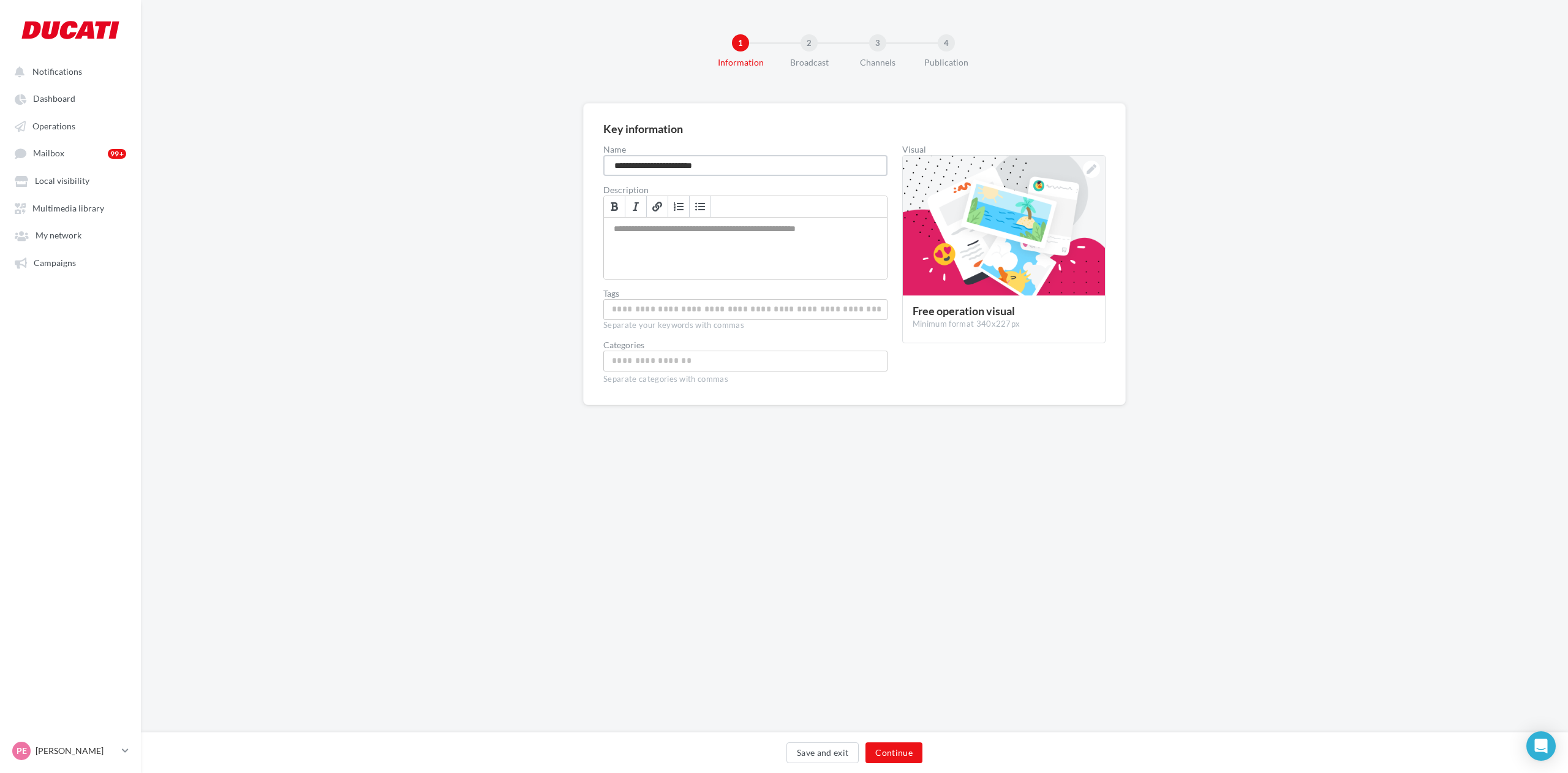
click at [616, 163] on input "**********" at bounding box center [745, 164] width 285 height 21
type input "**********"
click at [616, 230] on div "Allows you to explain the campaign goals to your affiliates" at bounding box center [744, 248] width 283 height 62
click at [630, 169] on input "**********" at bounding box center [745, 164] width 285 height 21
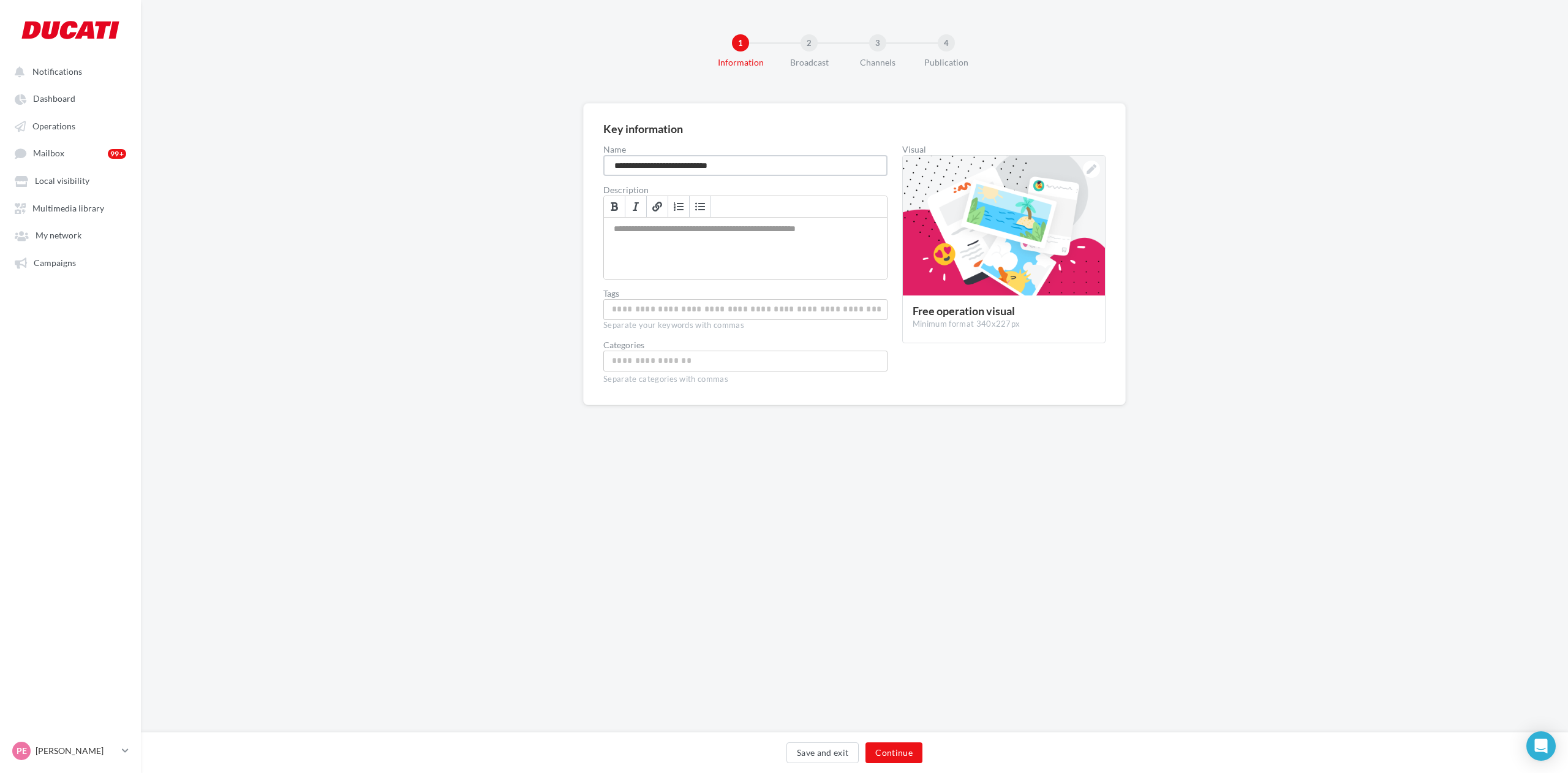
click at [630, 169] on input "**********" at bounding box center [745, 164] width 285 height 21
click at [732, 238] on div "Allows you to explain the campaign goals to your affiliates" at bounding box center [744, 248] width 283 height 62
click at [826, 757] on button "Save and exit" at bounding box center [823, 751] width 73 height 21
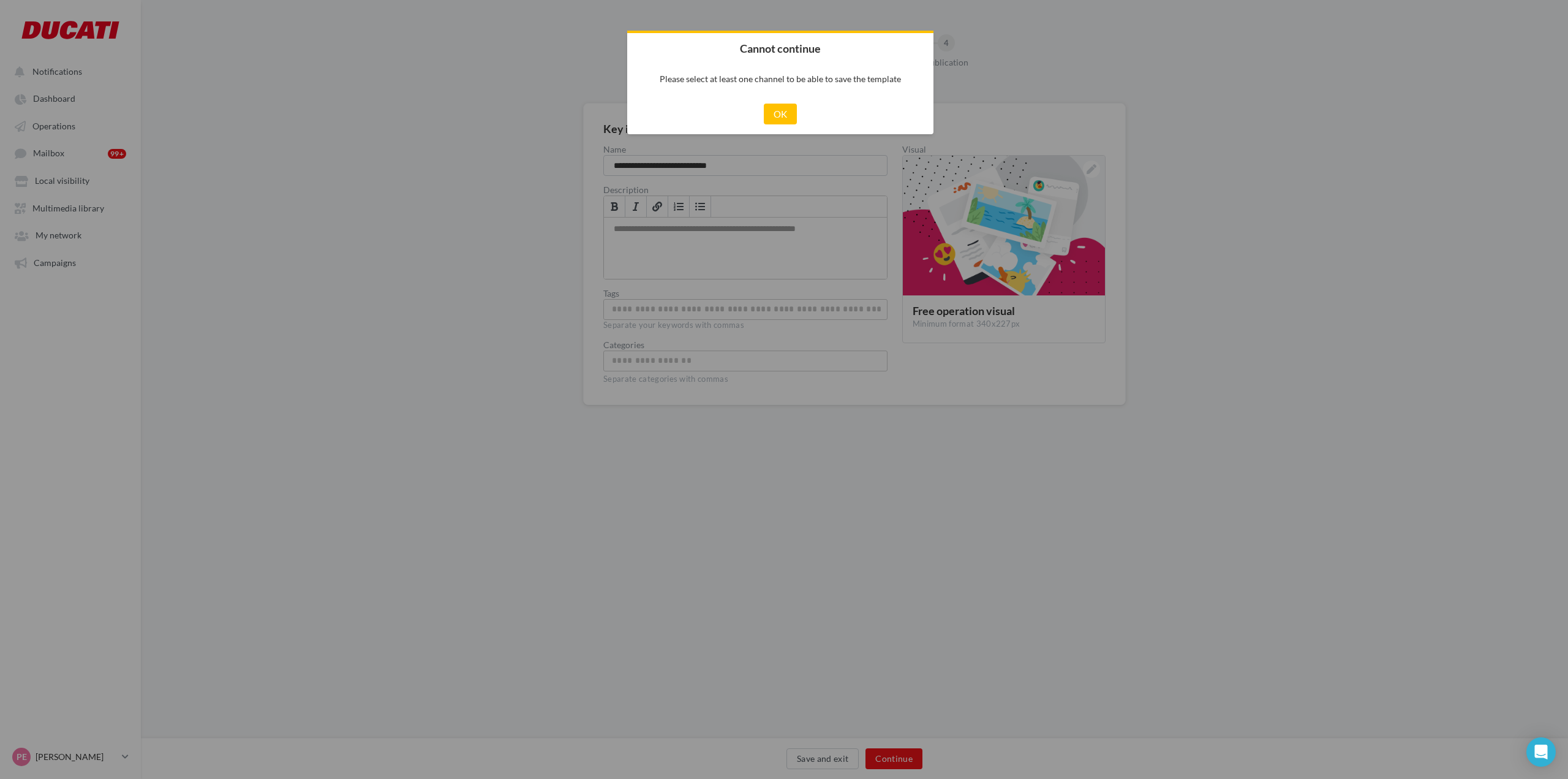
click at [780, 103] on div "Cancel OK" at bounding box center [780, 114] width 306 height 40
click at [783, 122] on button "OK" at bounding box center [781, 114] width 33 height 21
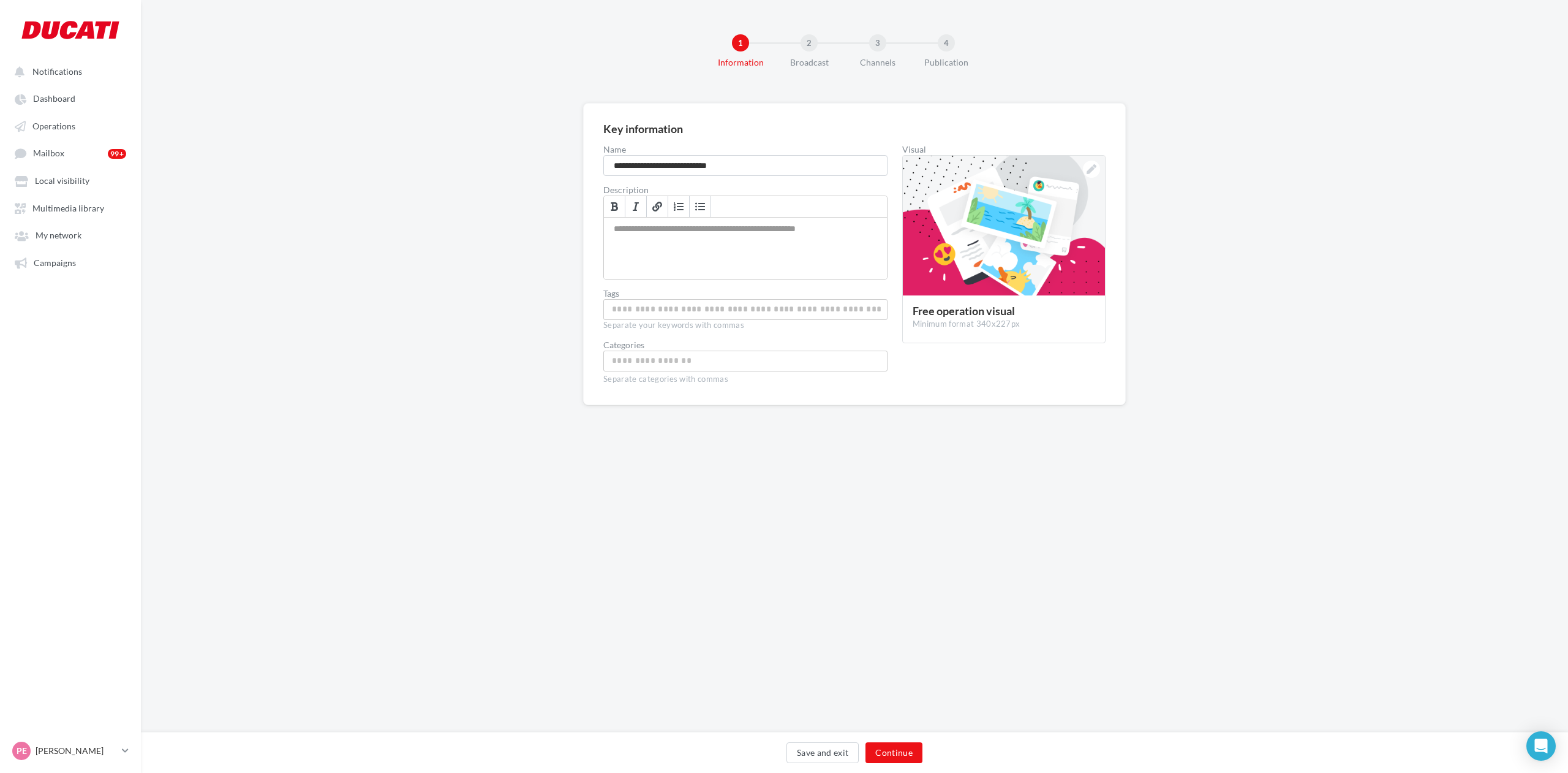
click at [892, 763] on div "Save and exit Continue" at bounding box center [854, 754] width 1408 height 25
click at [892, 750] on button "Continue" at bounding box center [894, 751] width 57 height 21
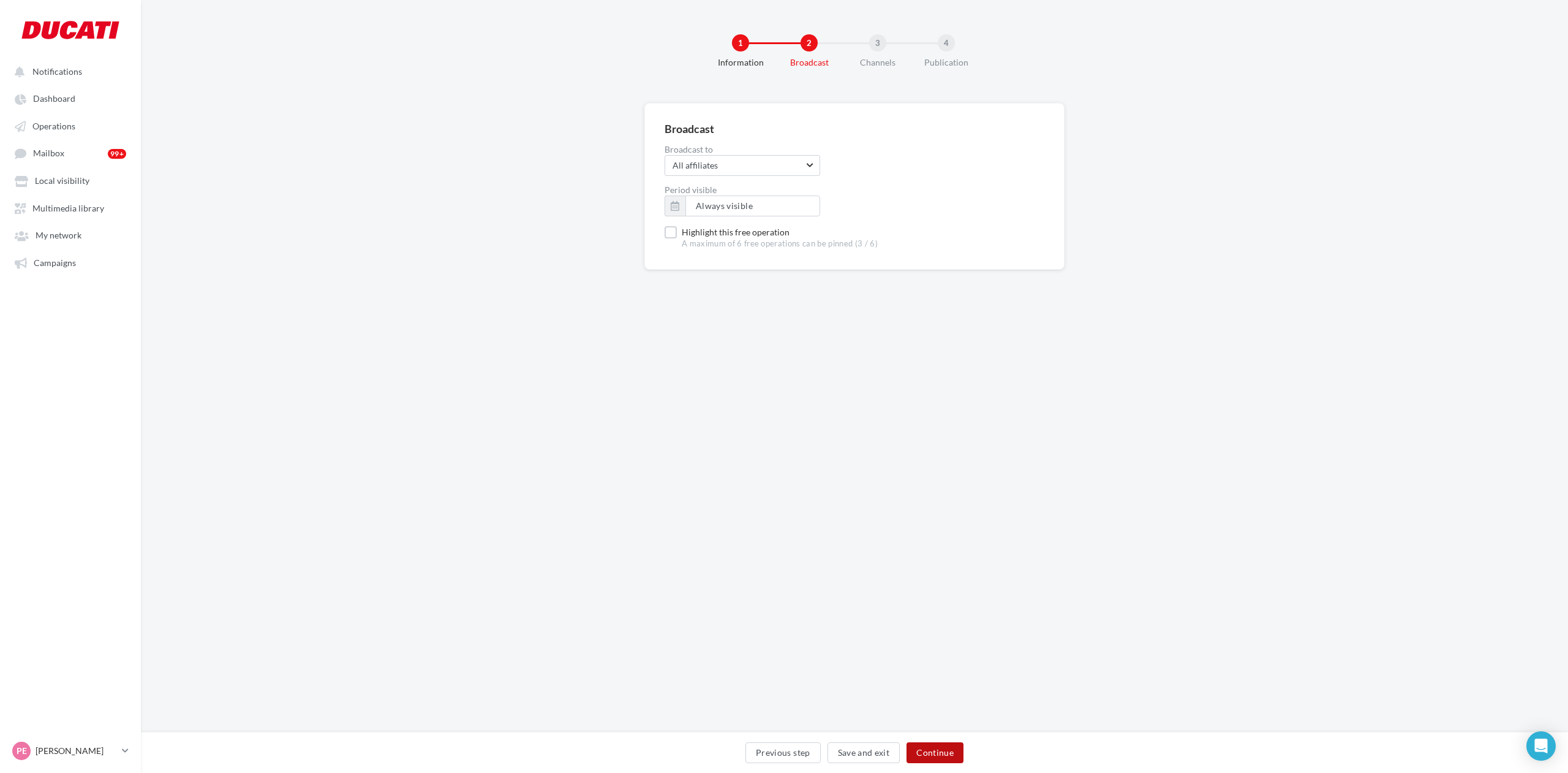
click at [930, 756] on button "Continue" at bounding box center [935, 751] width 57 height 21
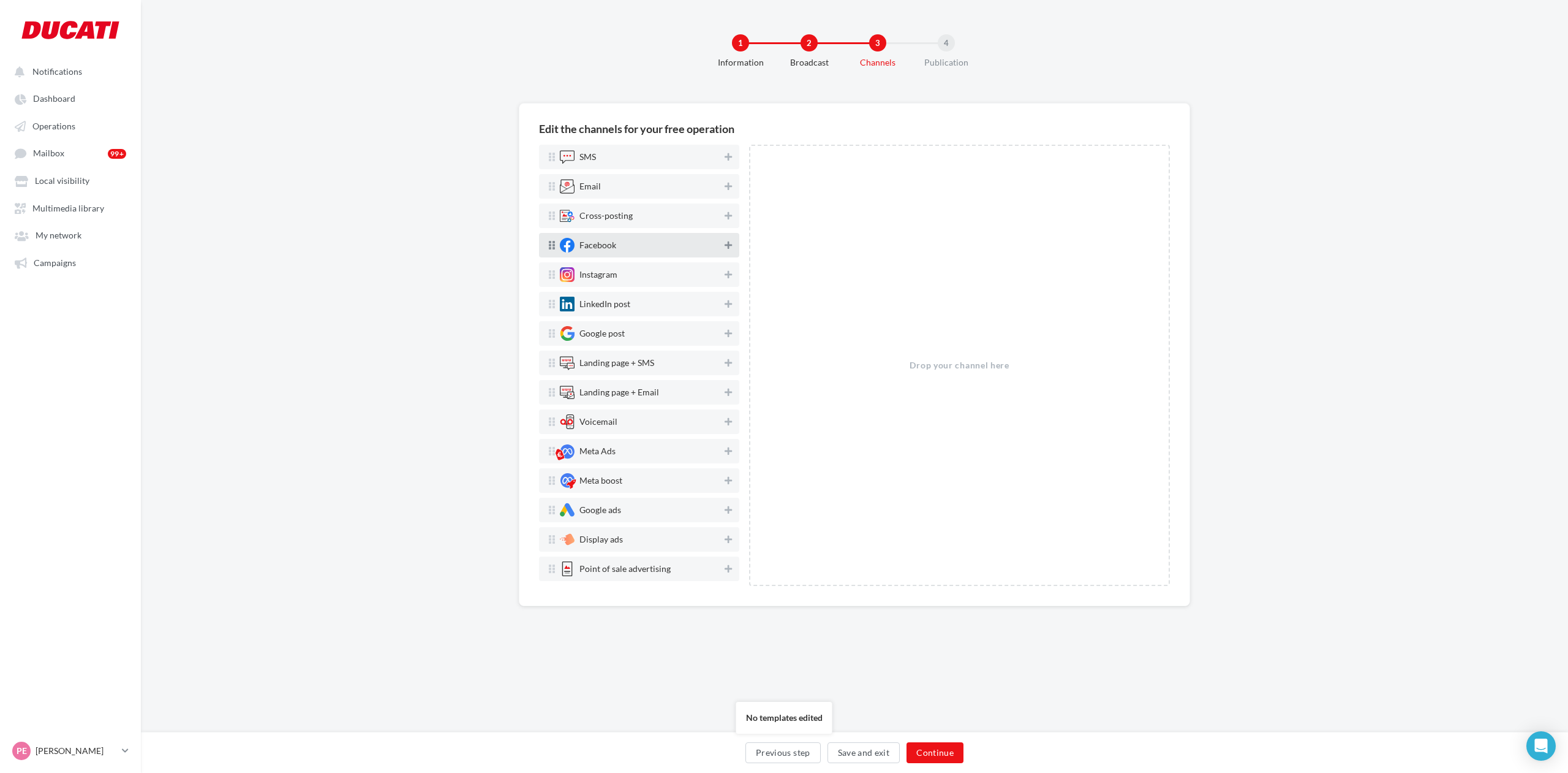
click at [725, 247] on icon at bounding box center [729, 245] width 8 height 9
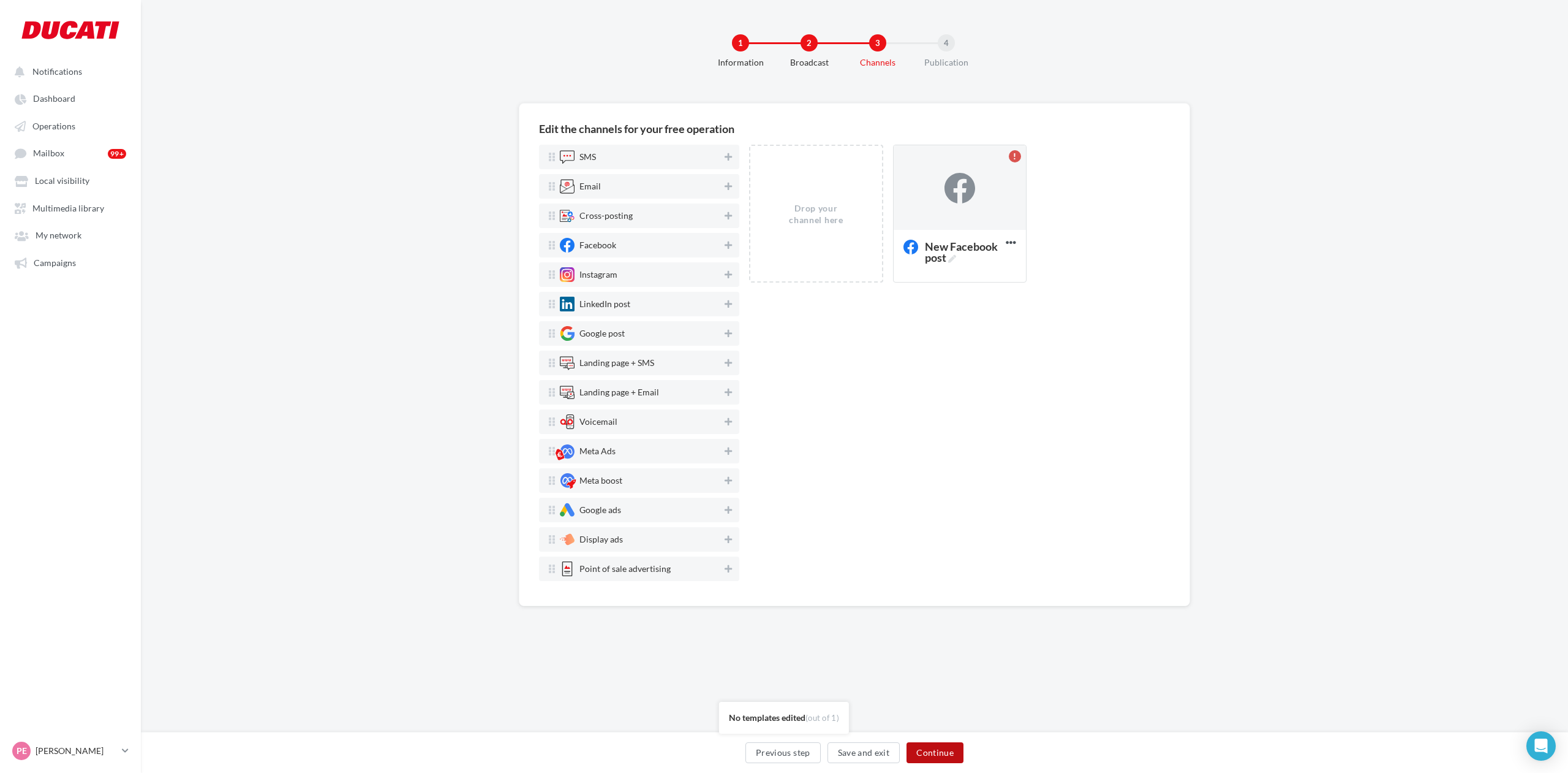
click at [938, 749] on button "Continue" at bounding box center [935, 751] width 57 height 21
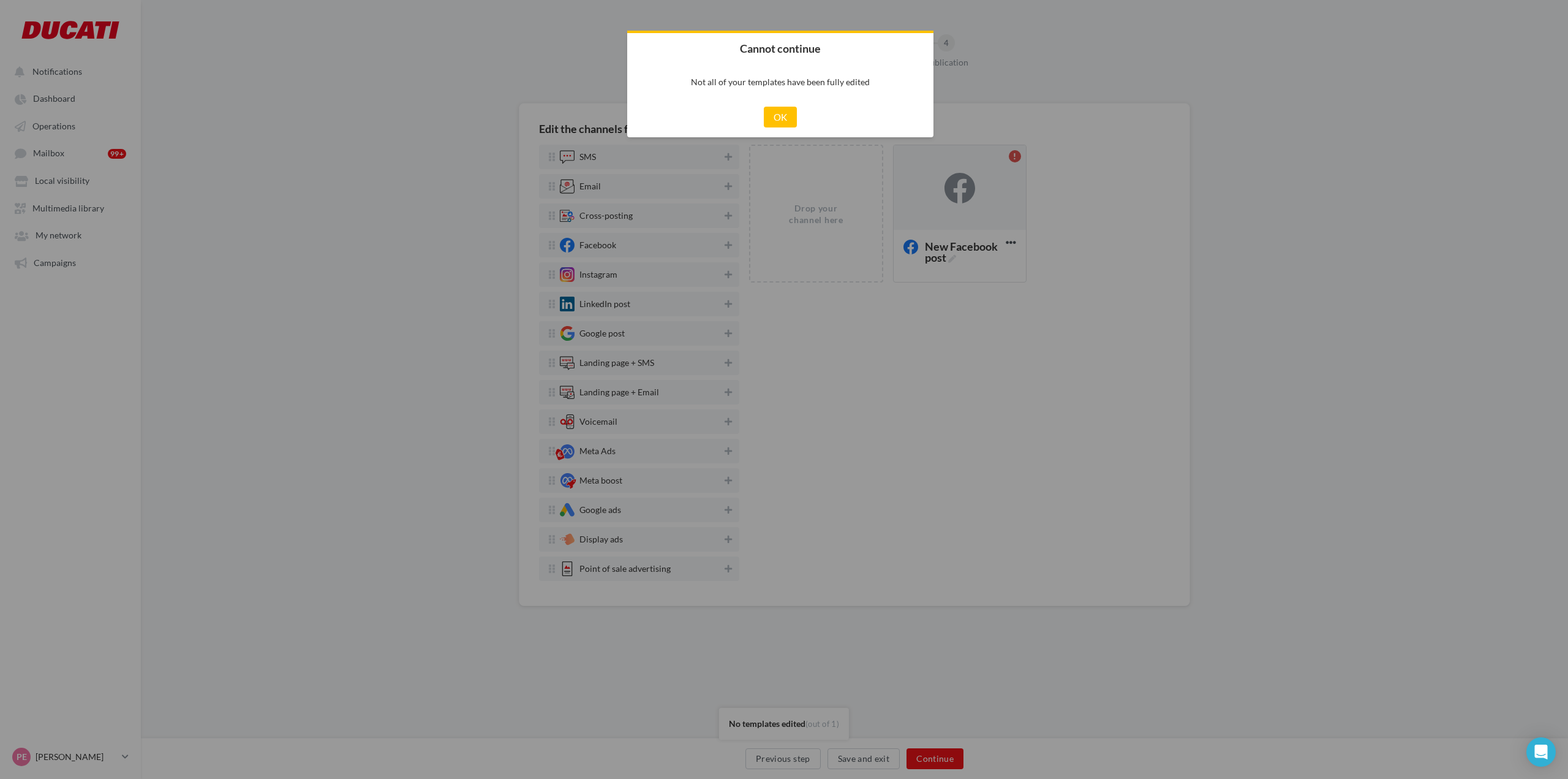
click at [802, 129] on div "Cancel OK" at bounding box center [780, 116] width 306 height 40
click at [799, 127] on div "Cancel OK" at bounding box center [780, 116] width 306 height 40
click at [782, 122] on button "OK" at bounding box center [781, 116] width 33 height 21
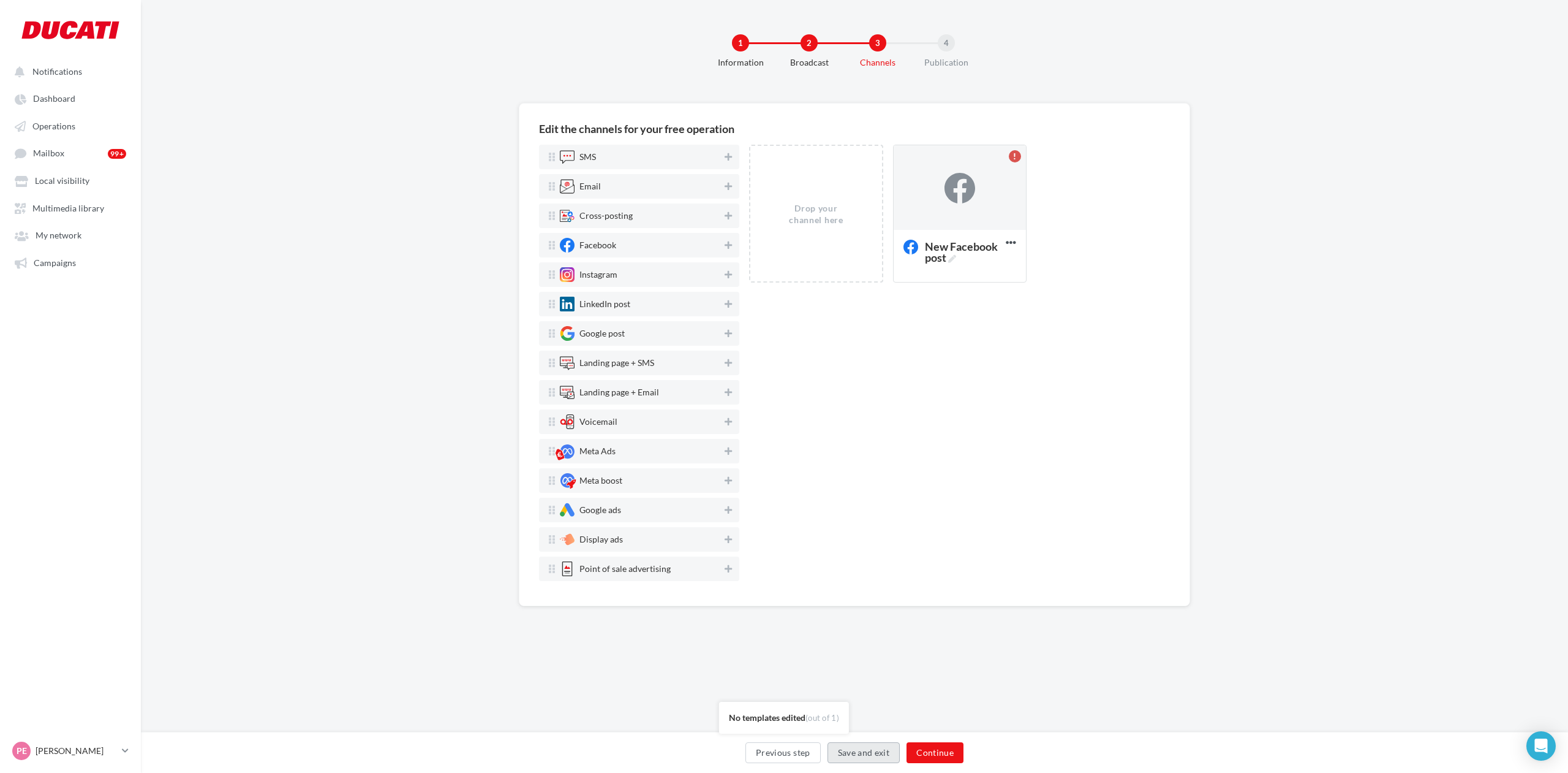
click at [867, 747] on button "Save and exit" at bounding box center [864, 751] width 73 height 21
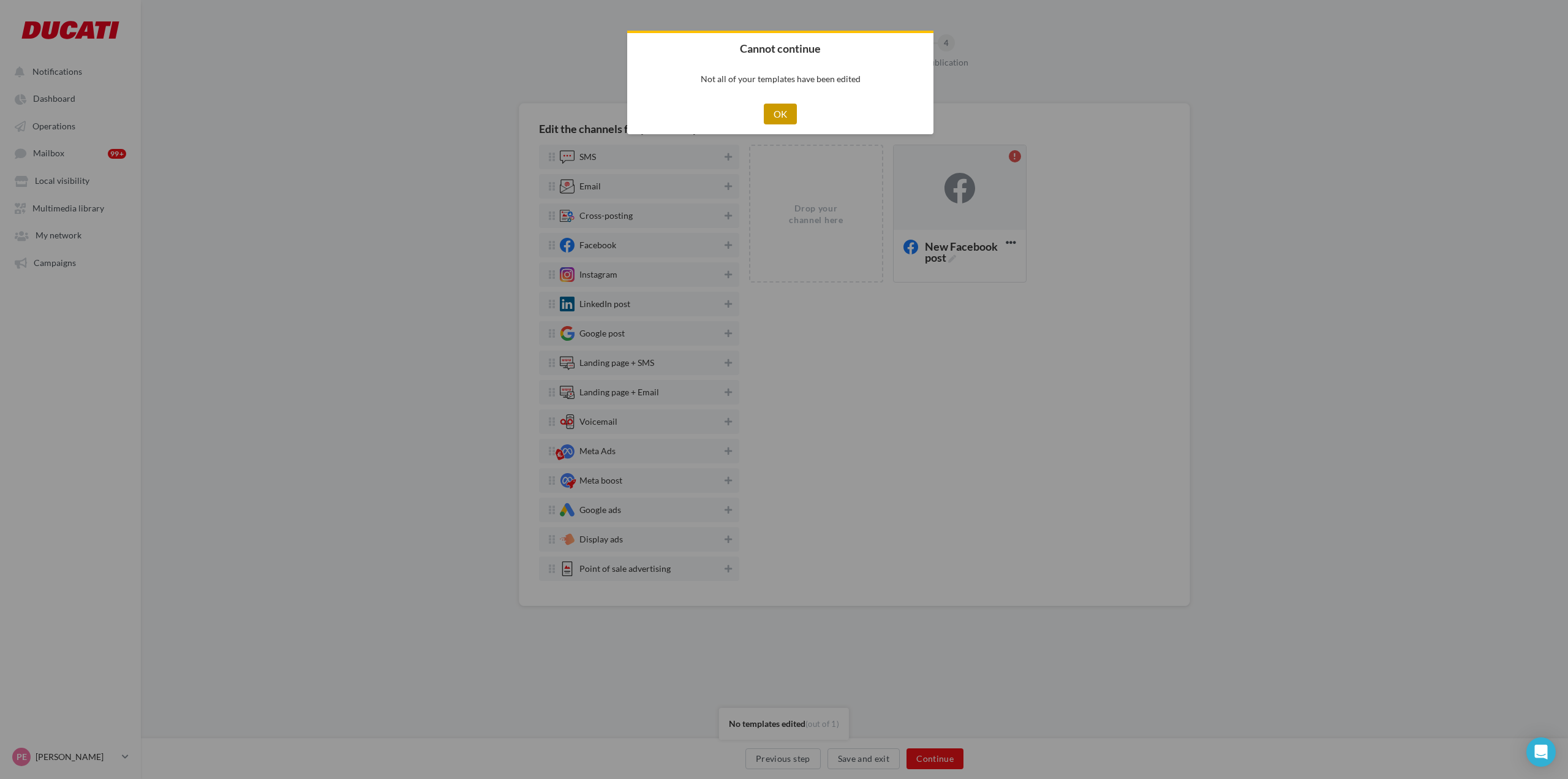
click at [792, 115] on button "OK" at bounding box center [781, 114] width 33 height 21
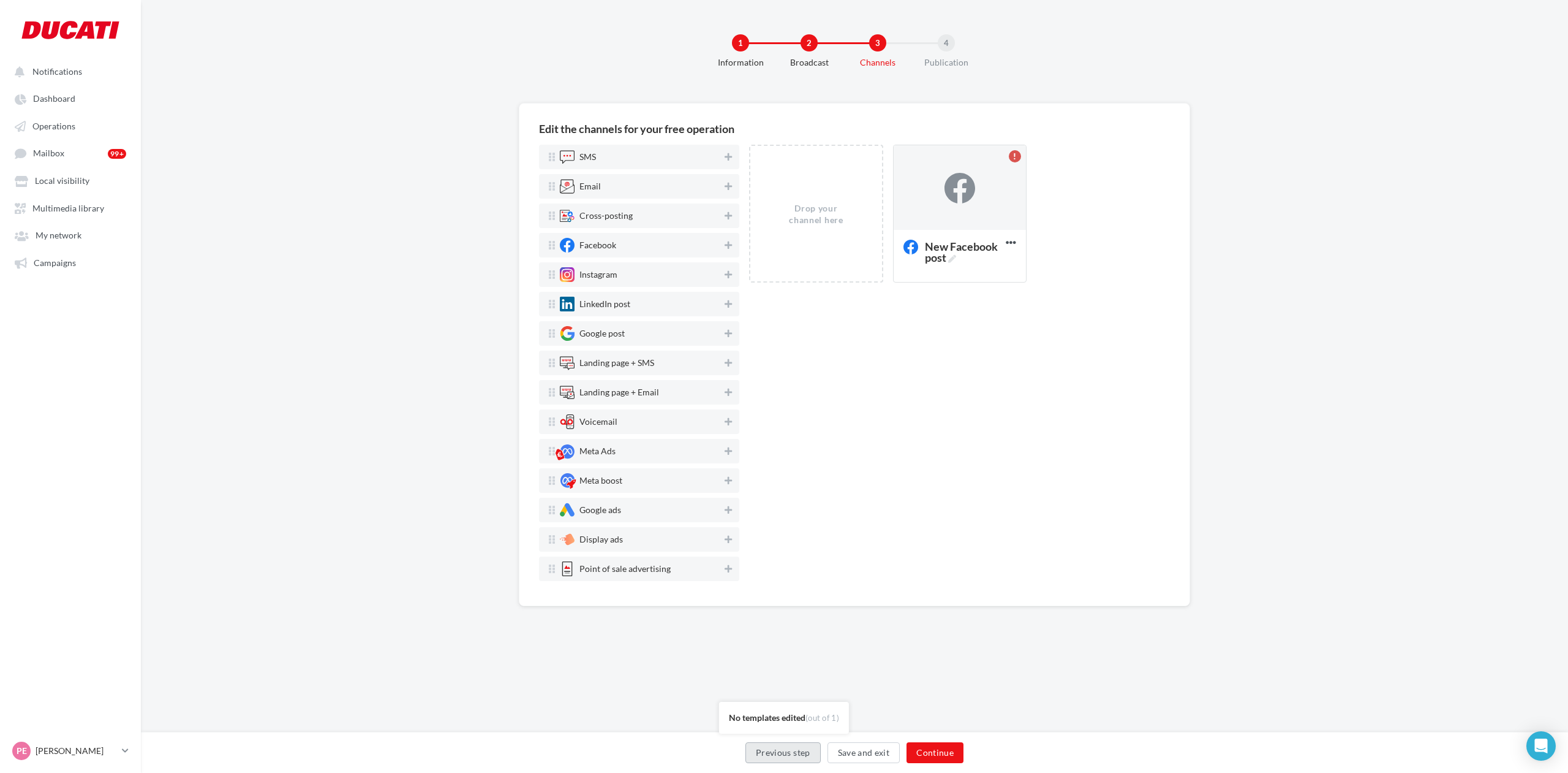
click at [779, 758] on button "Previous step" at bounding box center [783, 751] width 75 height 21
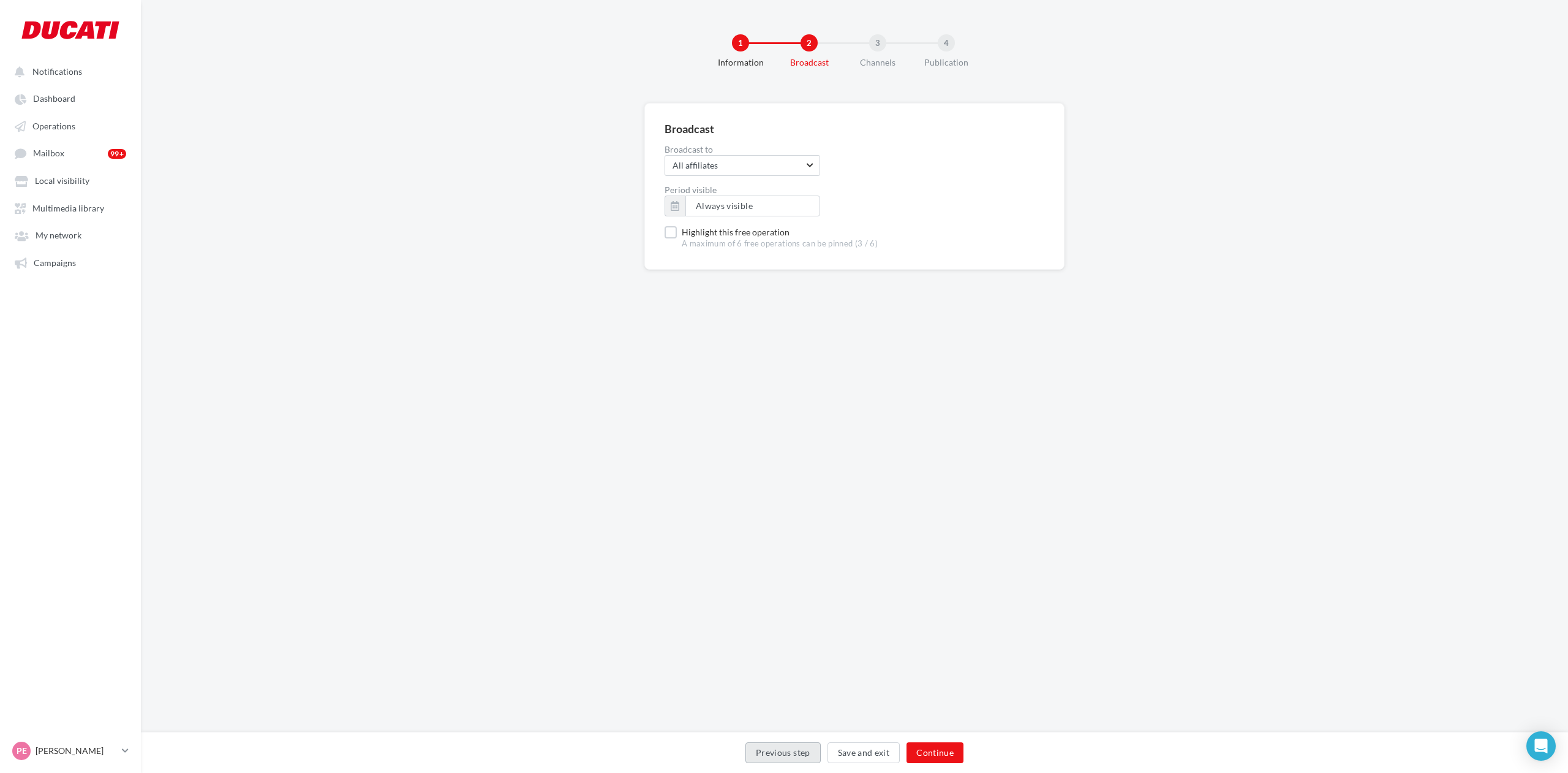
click at [779, 758] on button "Previous step" at bounding box center [783, 751] width 75 height 21
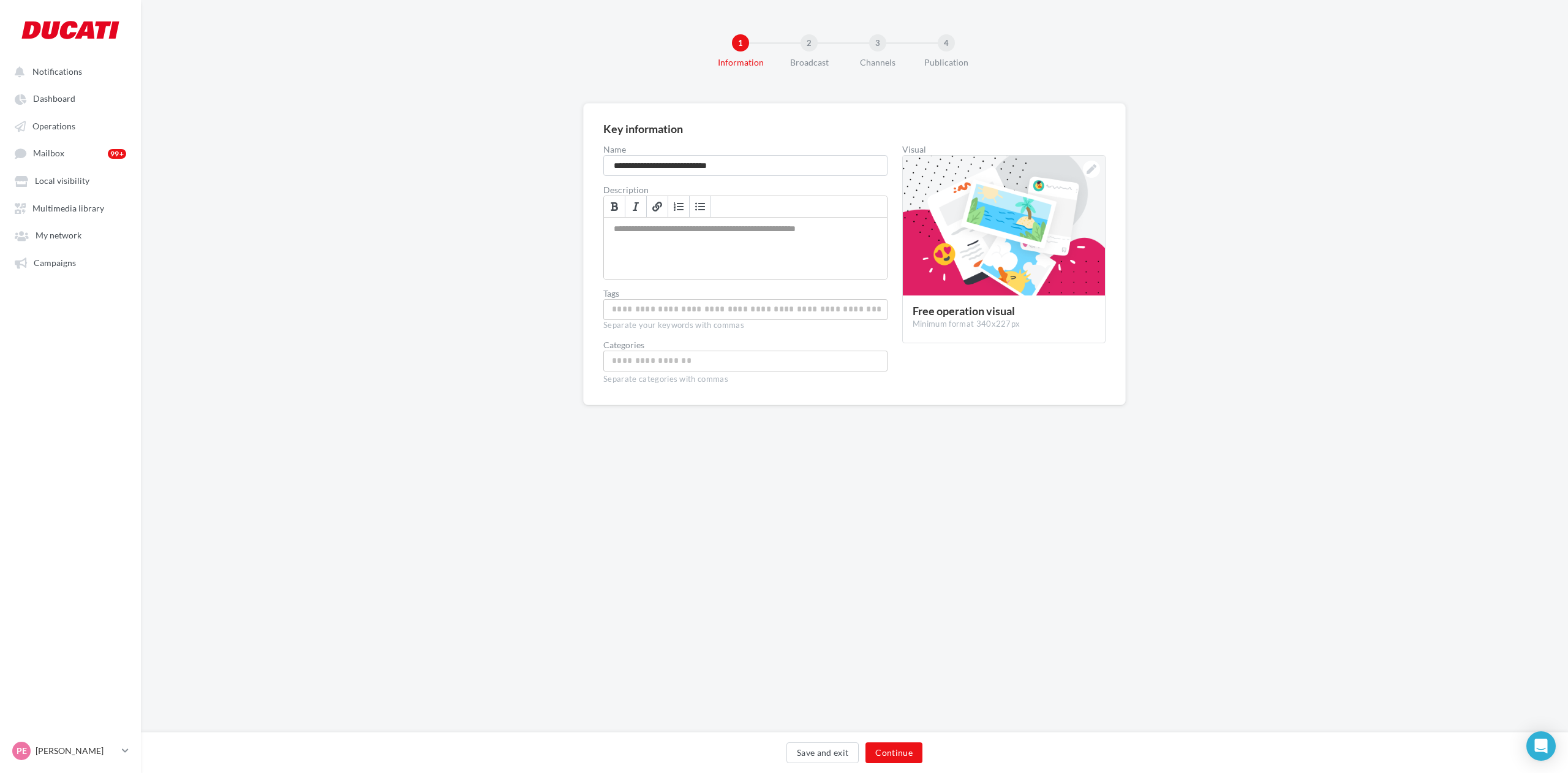
click at [648, 282] on div "**********" at bounding box center [753, 264] width 299 height 240
click at [648, 271] on div "Allows you to explain the campaign goals to your affiliates" at bounding box center [744, 248] width 283 height 62
click at [660, 301] on div at bounding box center [745, 309] width 285 height 21
click at [669, 314] on input "Allows your affiliates to find the free operation more easily" at bounding box center [745, 309] width 278 height 14
click at [643, 505] on div "**********" at bounding box center [854, 366] width 1427 height 732
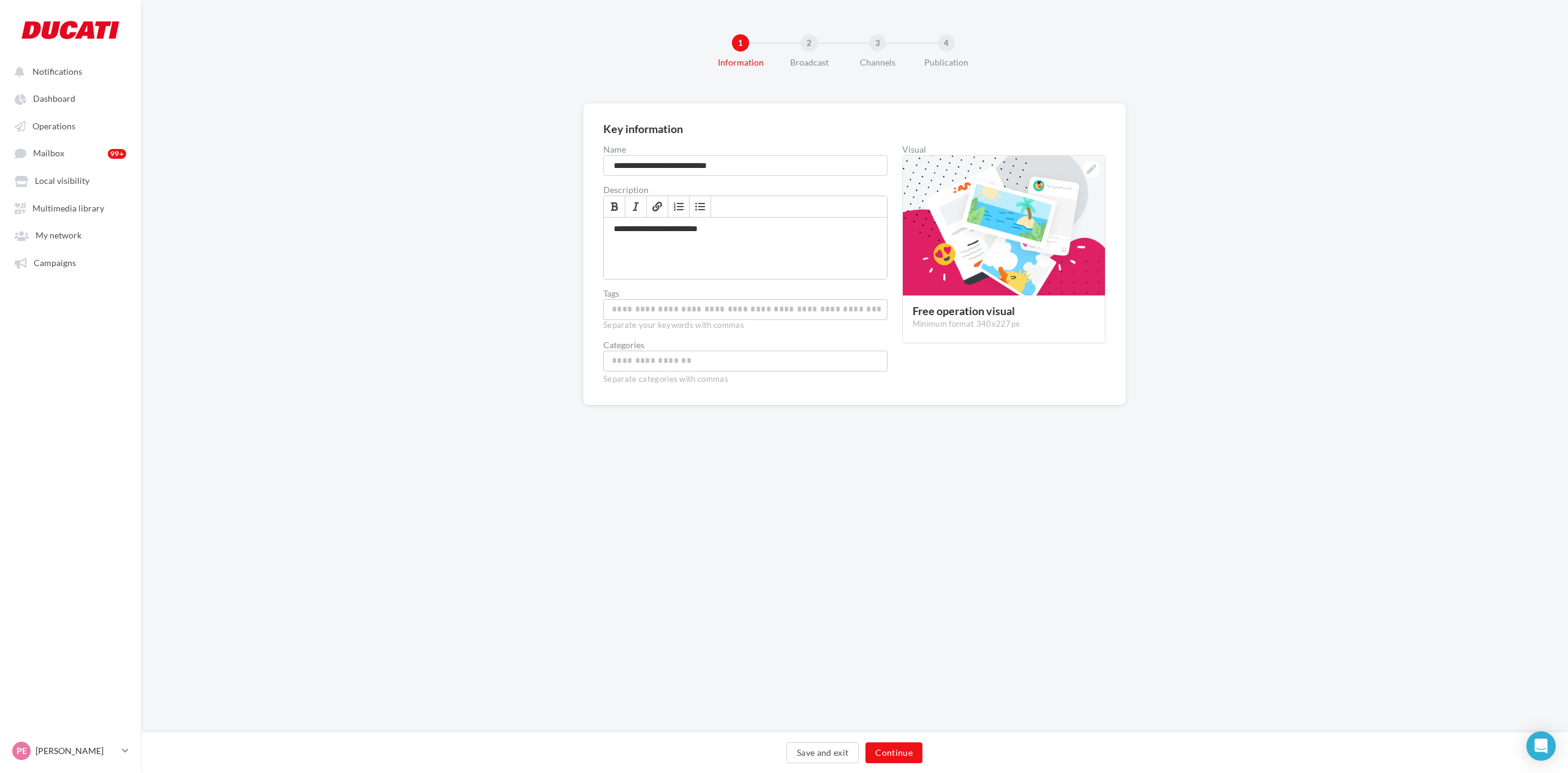
click at [659, 367] on input "Choose a category" at bounding box center [745, 360] width 278 height 14
type input "**"
click at [669, 386] on span "DWP" at bounding box center [745, 390] width 282 height 32
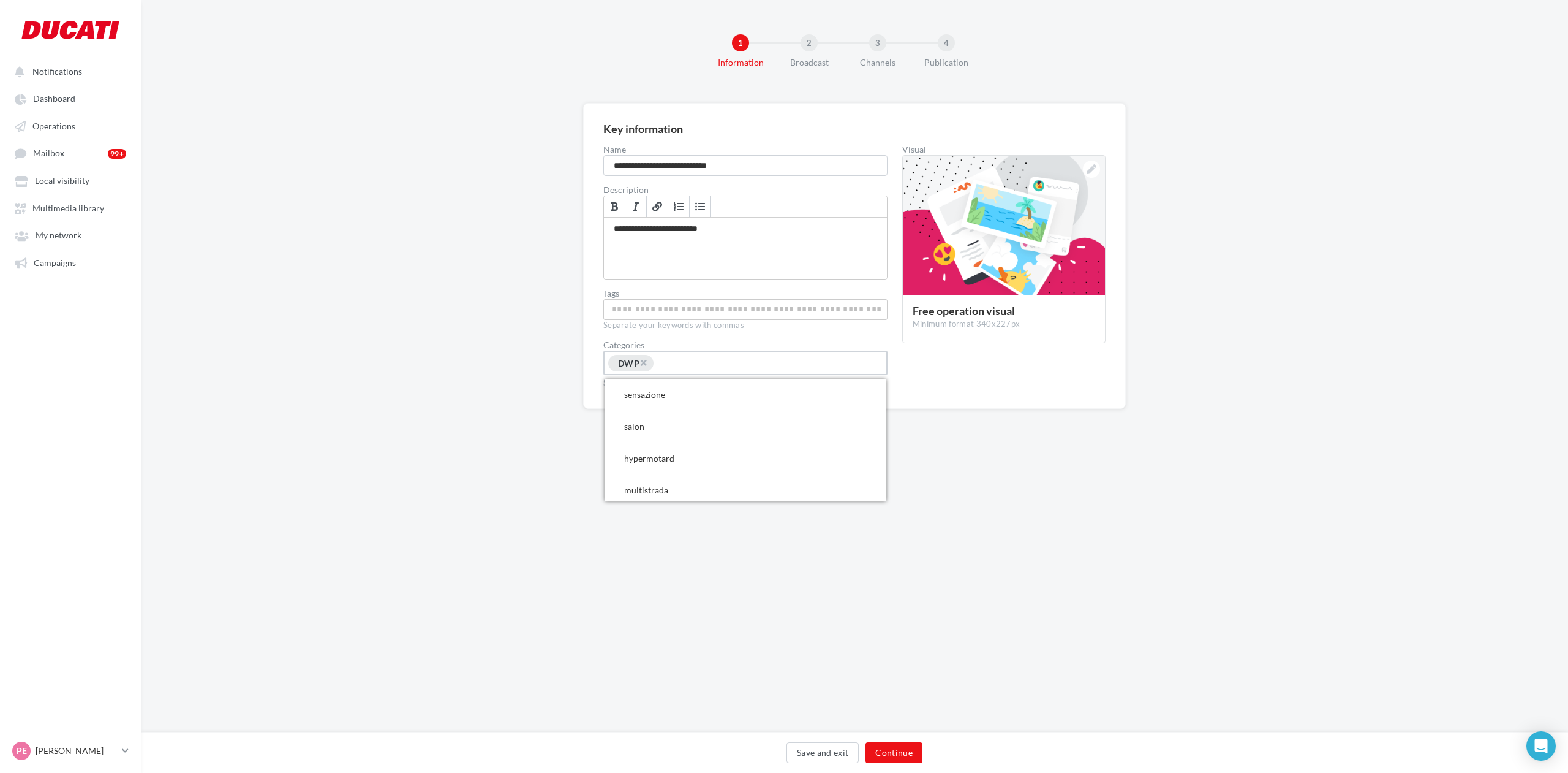
click at [674, 359] on input "Choose a category" at bounding box center [699, 363] width 91 height 14
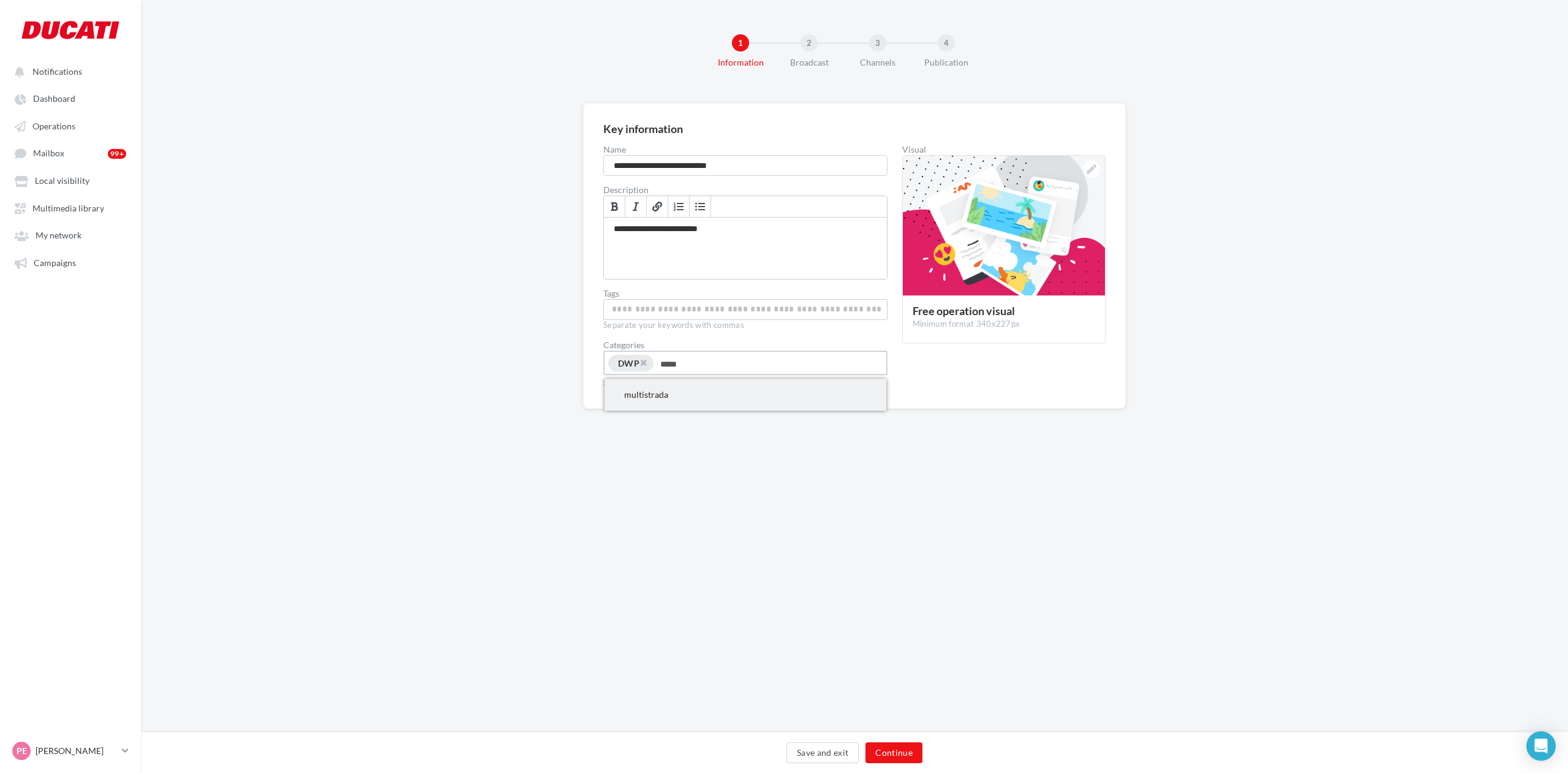
type input "*****"
click at [702, 393] on span "multistrada" at bounding box center [745, 394] width 282 height 32
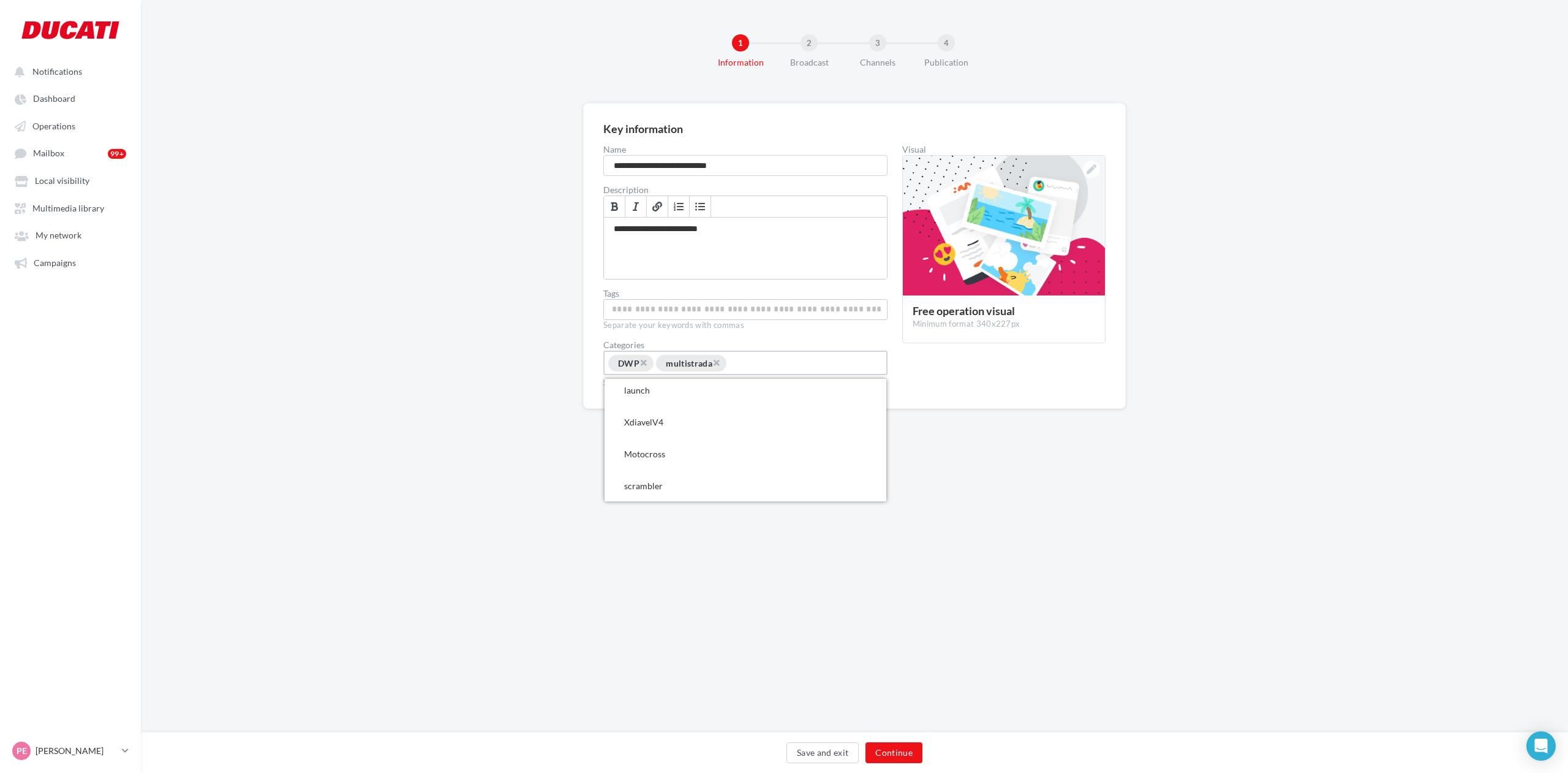
scroll to position [196, 0]
click at [659, 552] on div "**********" at bounding box center [854, 366] width 1427 height 732
click at [640, 315] on input "Allows your affiliates to find the free operation more easily" at bounding box center [745, 309] width 278 height 14
click at [681, 488] on div "**********" at bounding box center [854, 366] width 1427 height 732
drag, startPoint x: 1186, startPoint y: 403, endPoint x: 1193, endPoint y: 378, distance: 26.0
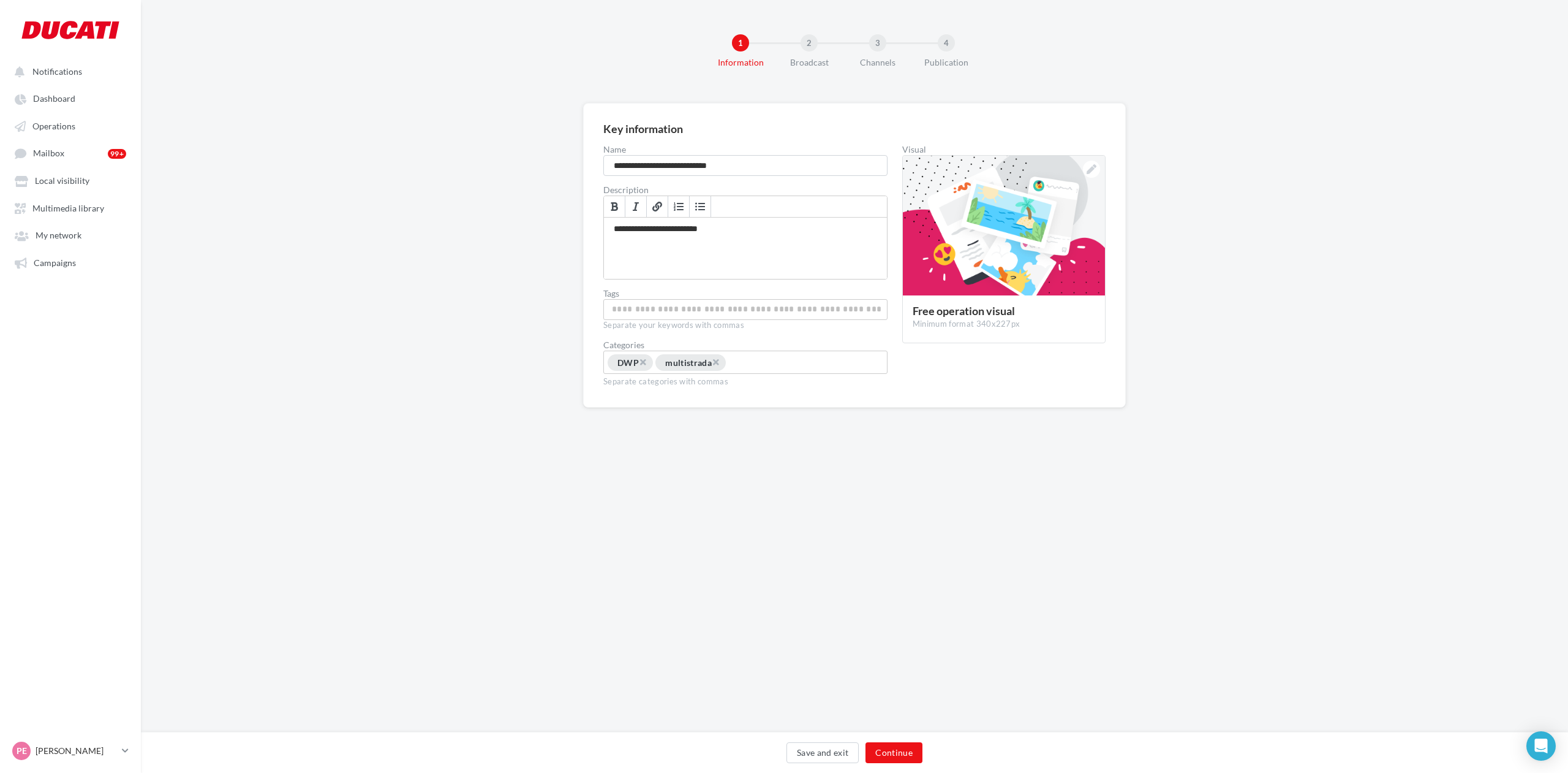
click at [1186, 401] on div "**********" at bounding box center [854, 274] width 1427 height 343
click at [739, 245] on div "**********" at bounding box center [744, 248] width 283 height 62
click at [655, 307] on input "Allows your affiliates to find the free operation more easily" at bounding box center [745, 309] width 278 height 14
click at [693, 306] on input "Allows your affiliates to find the free operation more easily" at bounding box center [745, 309] width 277 height 14
click at [729, 223] on div "**********" at bounding box center [744, 248] width 283 height 62
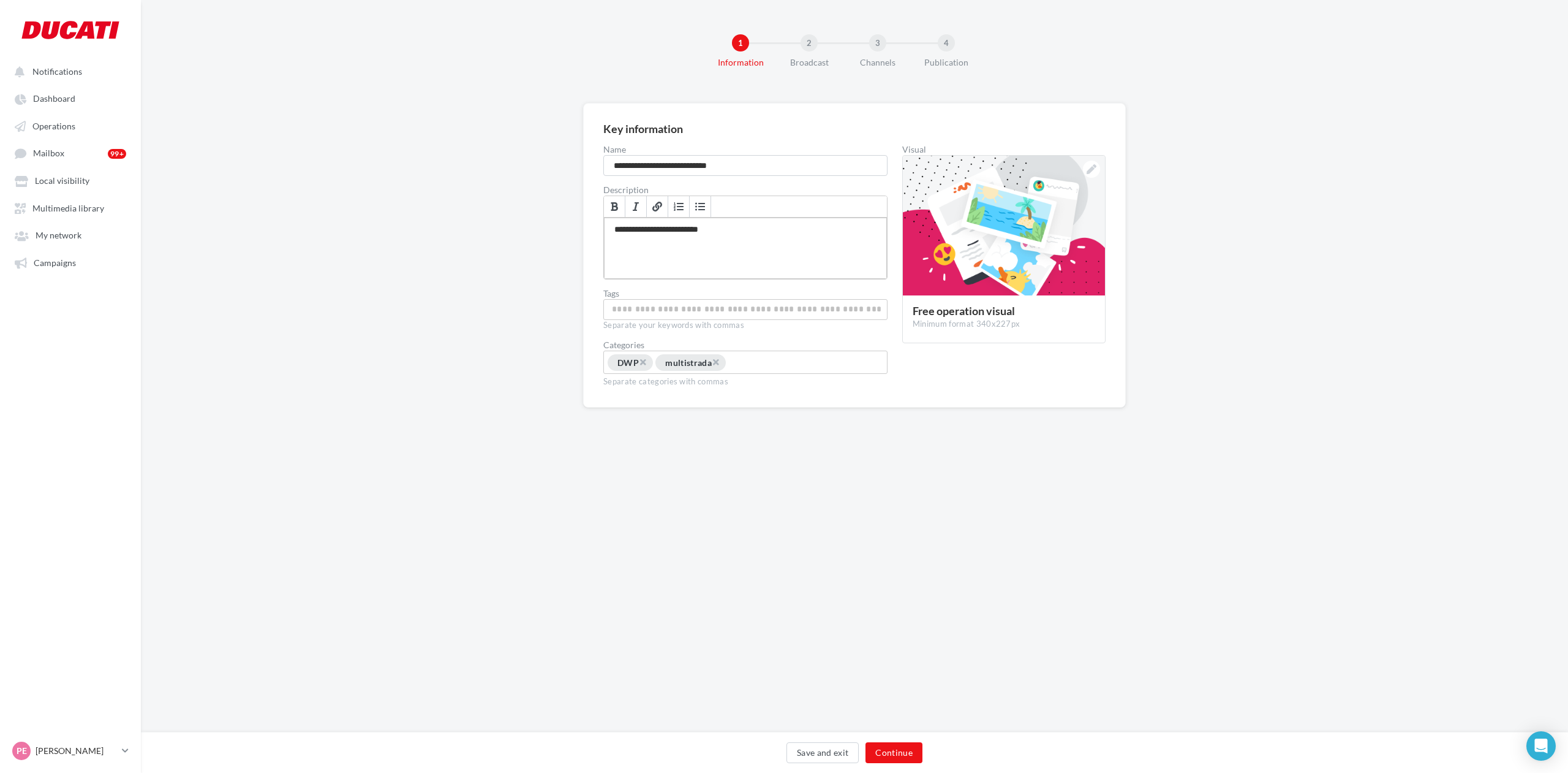
click at [758, 265] on div "**********" at bounding box center [744, 248] width 283 height 62
click at [902, 757] on button "Continue" at bounding box center [894, 751] width 57 height 21
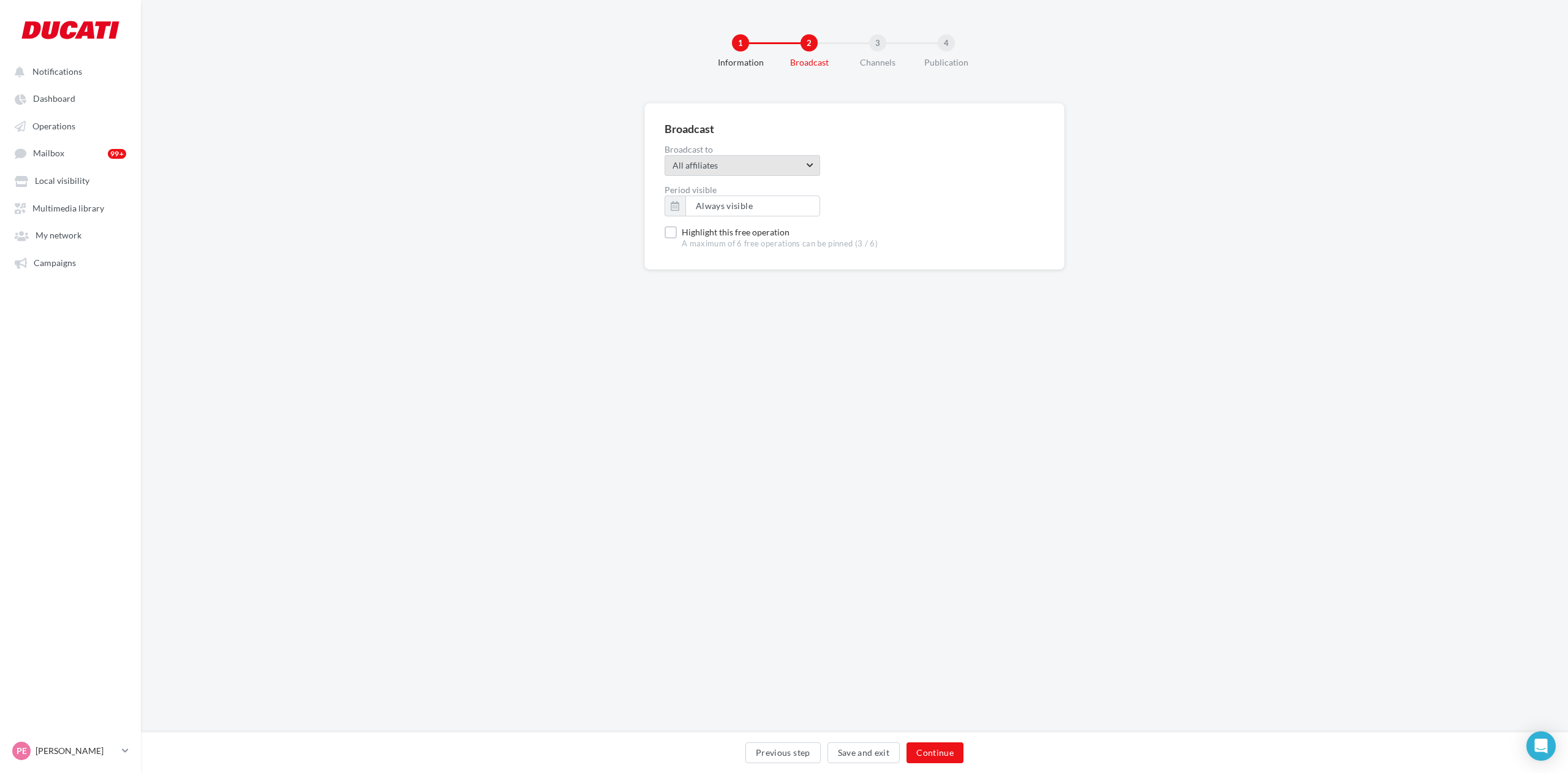
click at [710, 157] on span "All affiliates All affiliates" at bounding box center [741, 164] width 156 height 21
click at [748, 291] on div "10 affiliates" at bounding box center [741, 288] width 116 height 11
click at [751, 239] on span "A maximum of 6 free operations can be pinned (3 / 6)" at bounding box center [780, 244] width 196 height 11
click at [948, 749] on button "Continue" at bounding box center [935, 751] width 57 height 21
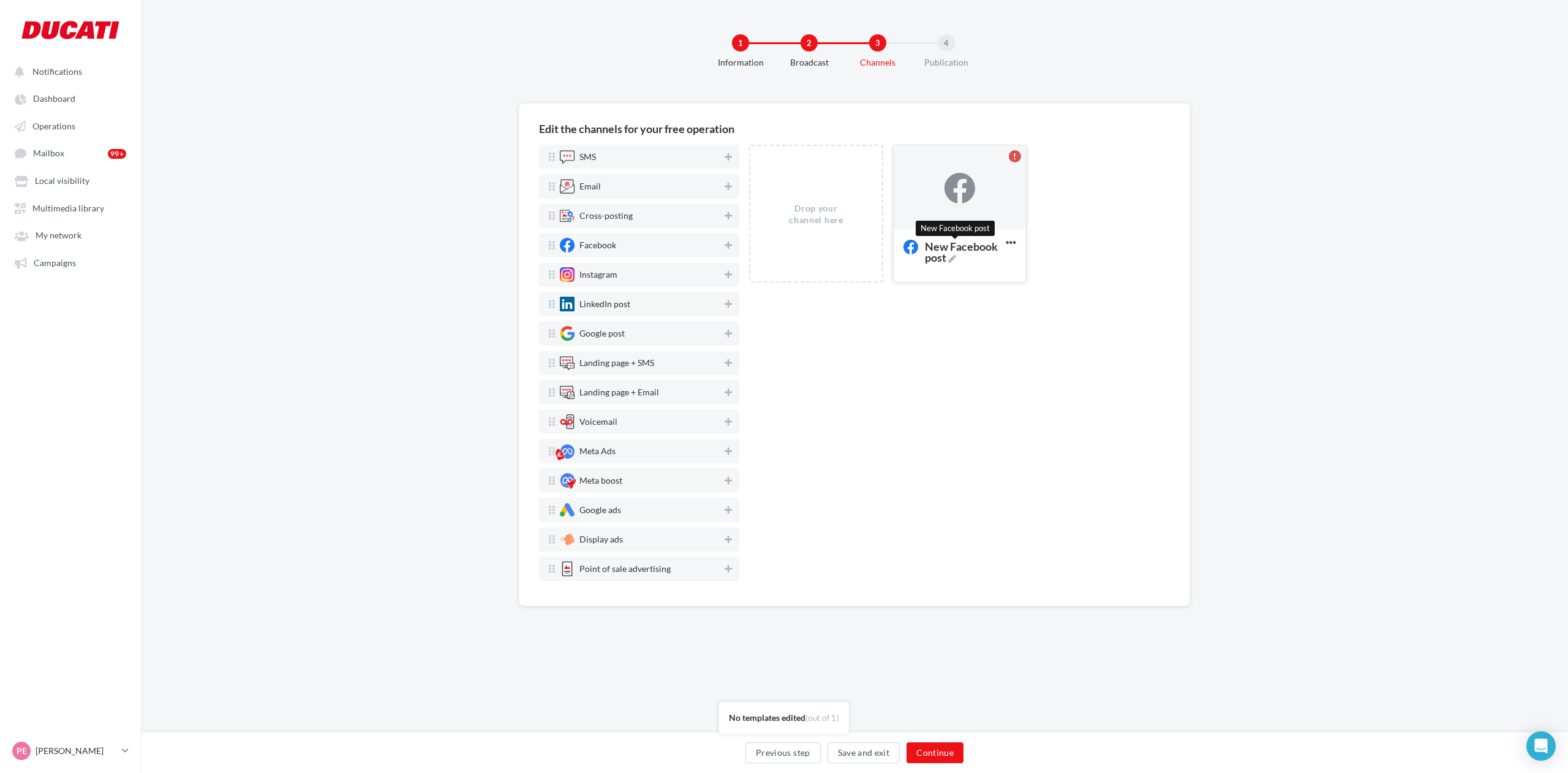
click at [955, 253] on span "New Facebook post" at bounding box center [963, 251] width 76 height 23
click at [955, 253] on textarea "New Facebook post New Facebook post" at bounding box center [946, 251] width 99 height 35
click at [955, 253] on textarea "New Facebook post" at bounding box center [946, 251] width 99 height 35
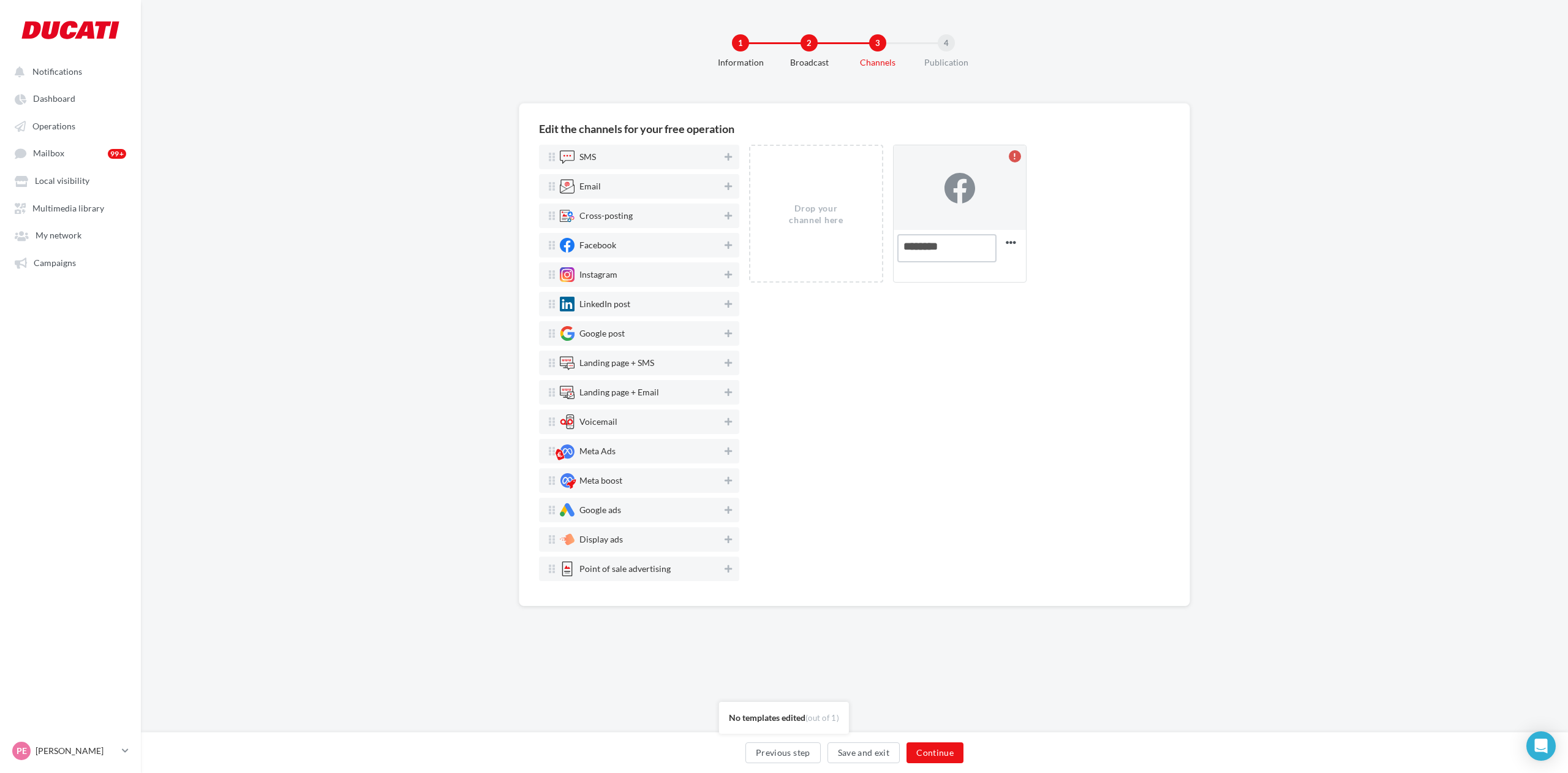
type textarea "*******"
click at [966, 377] on div "Drop your channel here FB Post Delete" at bounding box center [960, 365] width 421 height 441
click at [1009, 183] on div at bounding box center [960, 188] width 132 height 86
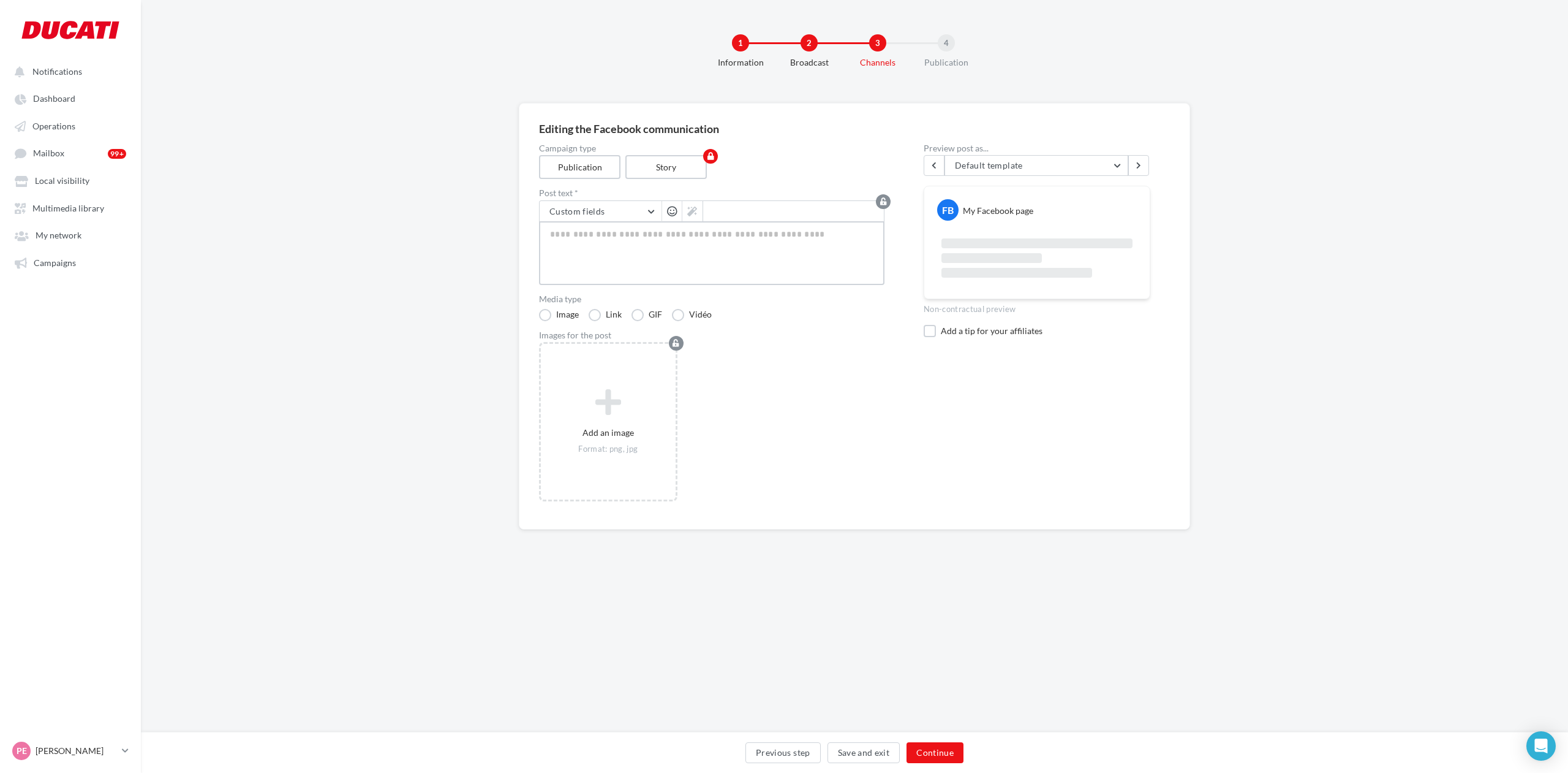
click at [631, 262] on textarea at bounding box center [711, 252] width 345 height 64
click at [1020, 591] on div "1 Information 2 Broadcast 3 Channels 4 Publication Editing the Facebook communi…" at bounding box center [854, 366] width 1427 height 732
click at [932, 755] on button "Continue" at bounding box center [935, 751] width 57 height 21
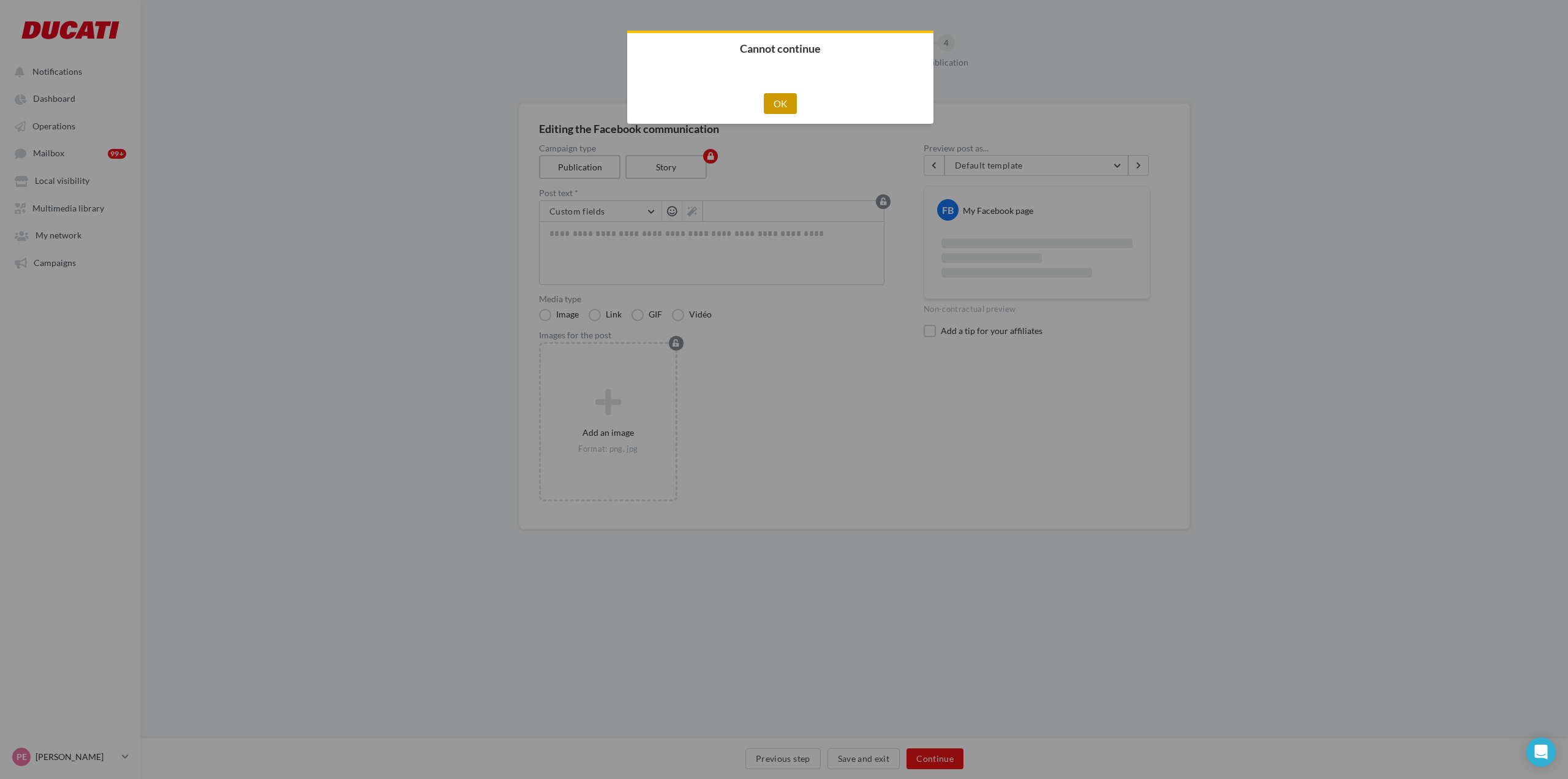
click at [778, 105] on button "OK" at bounding box center [781, 103] width 33 height 21
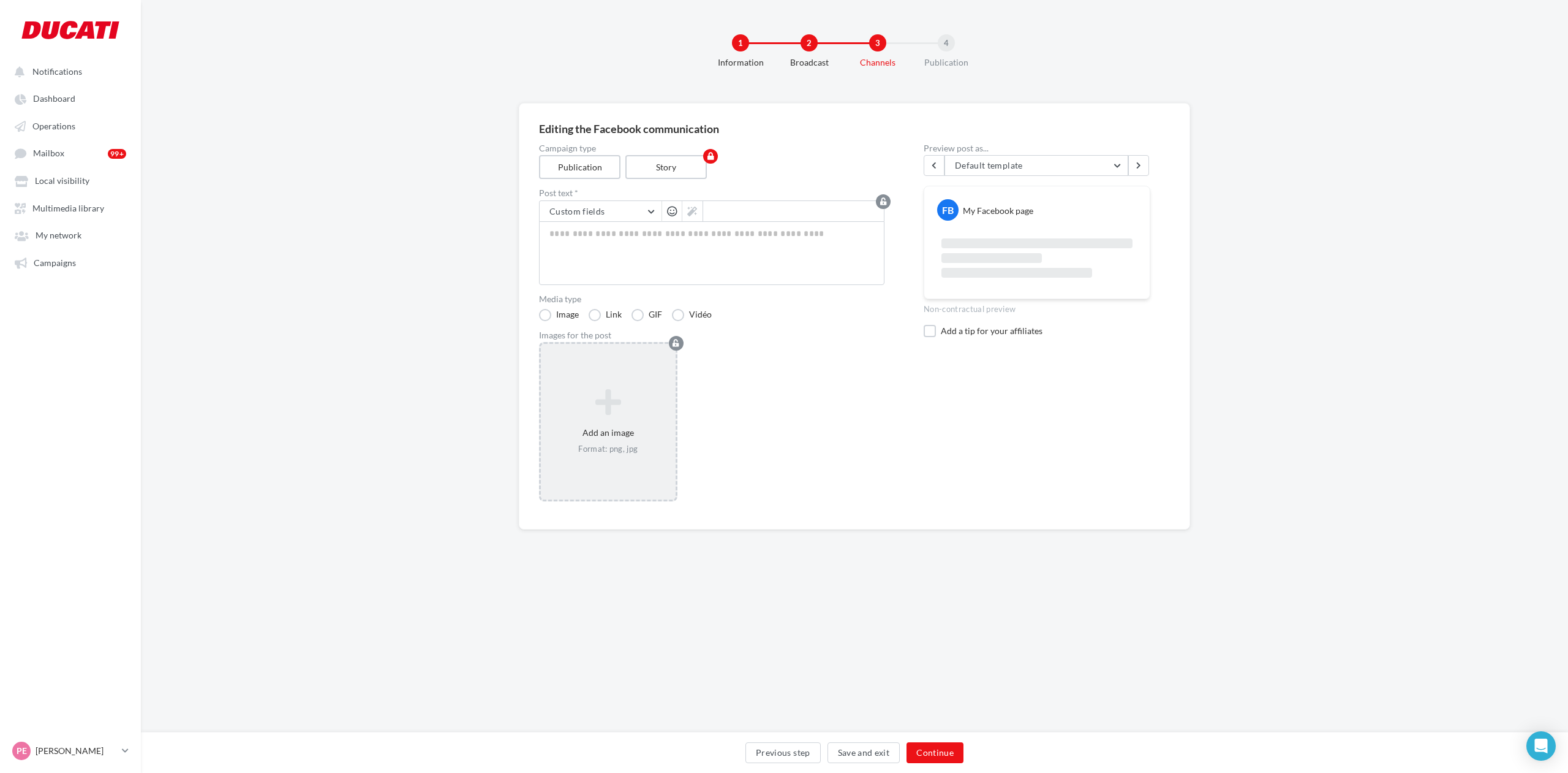
click at [630, 392] on icon at bounding box center [608, 402] width 125 height 29
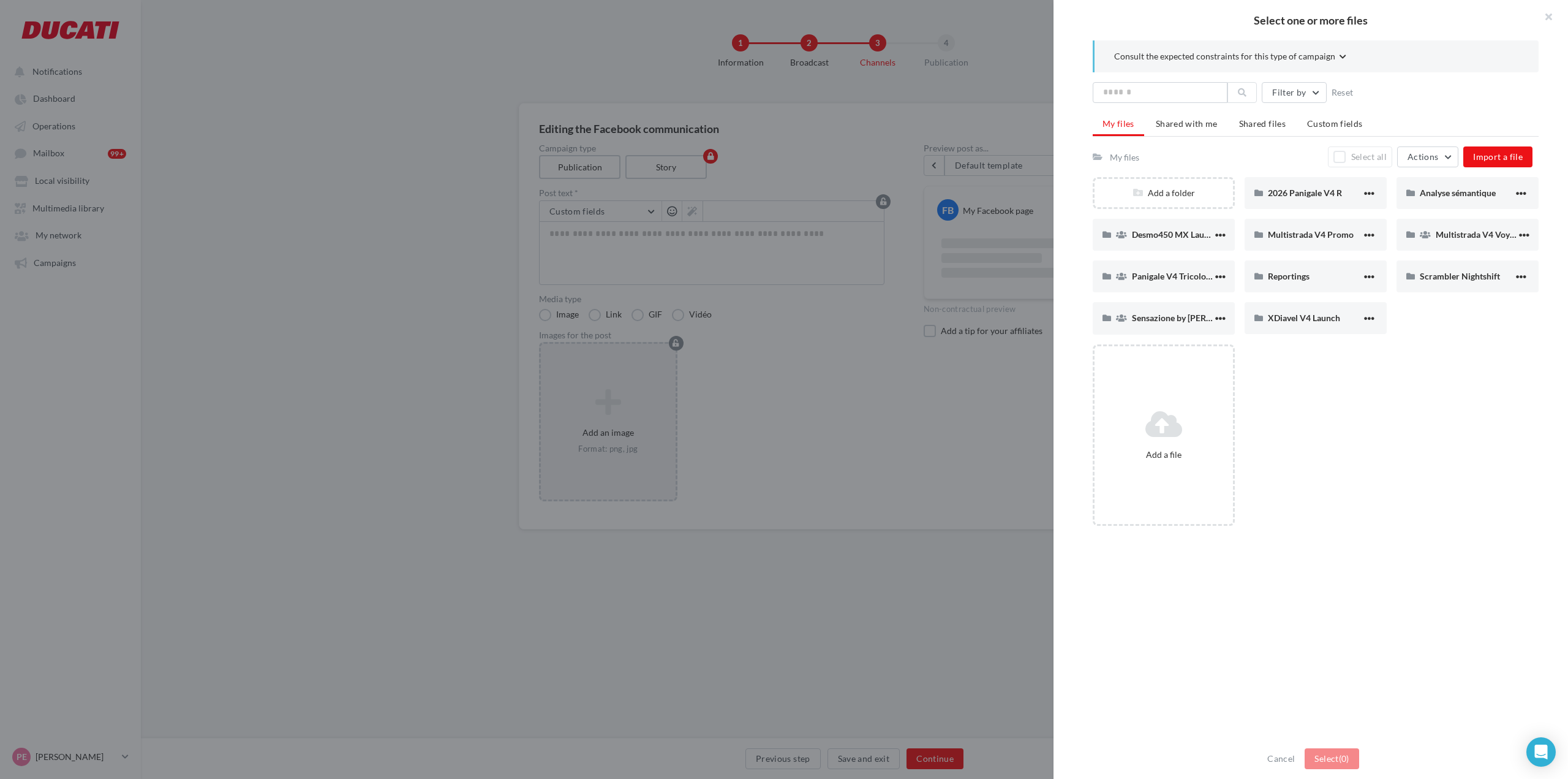
click at [1455, 436] on div "Add a file" at bounding box center [1321, 439] width 456 height 191
click at [1280, 760] on button "Cancel" at bounding box center [1281, 758] width 37 height 15
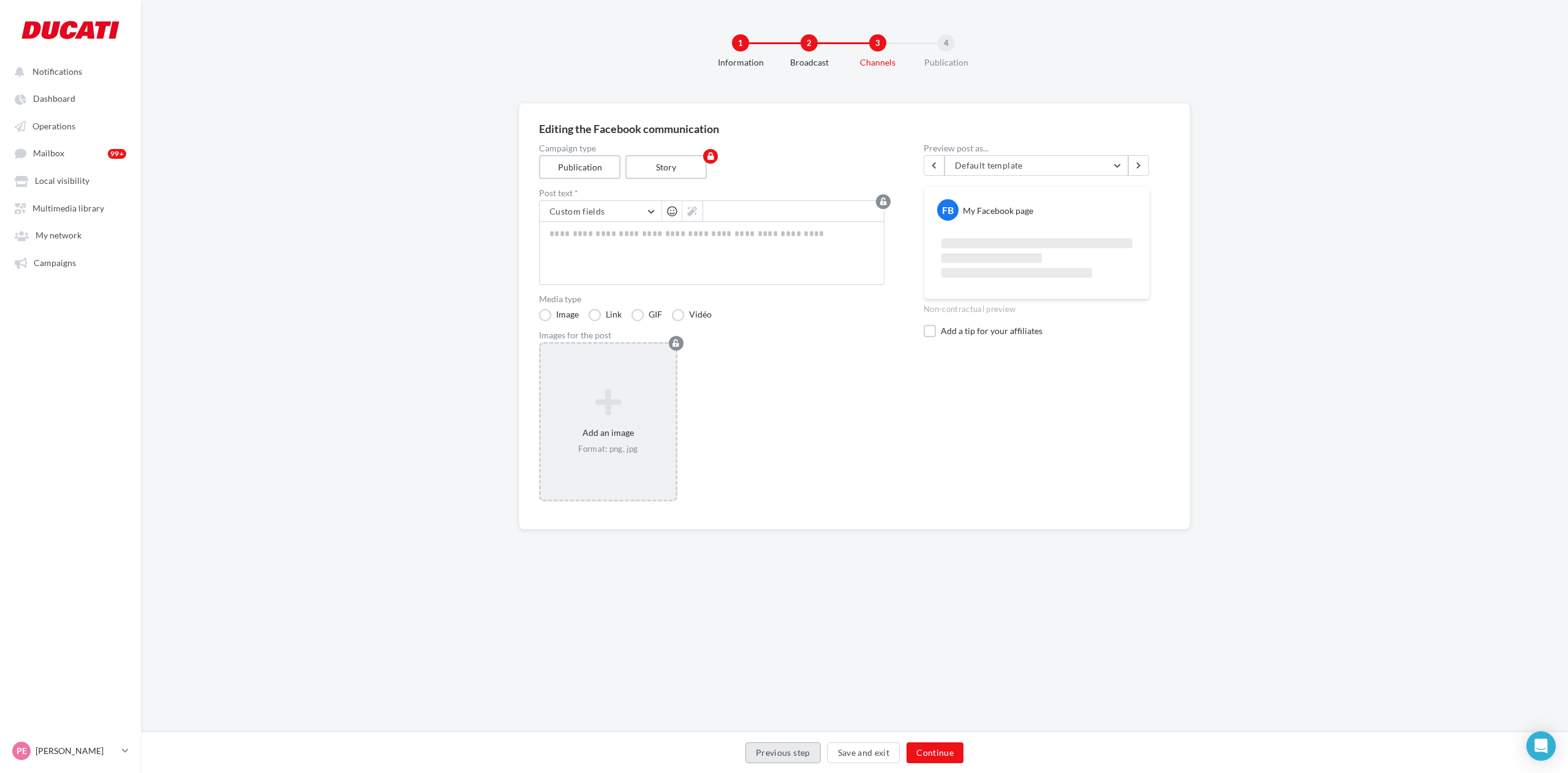
click at [819, 754] on button "Previous step" at bounding box center [783, 751] width 75 height 21
